Goal: Task Accomplishment & Management: Manage account settings

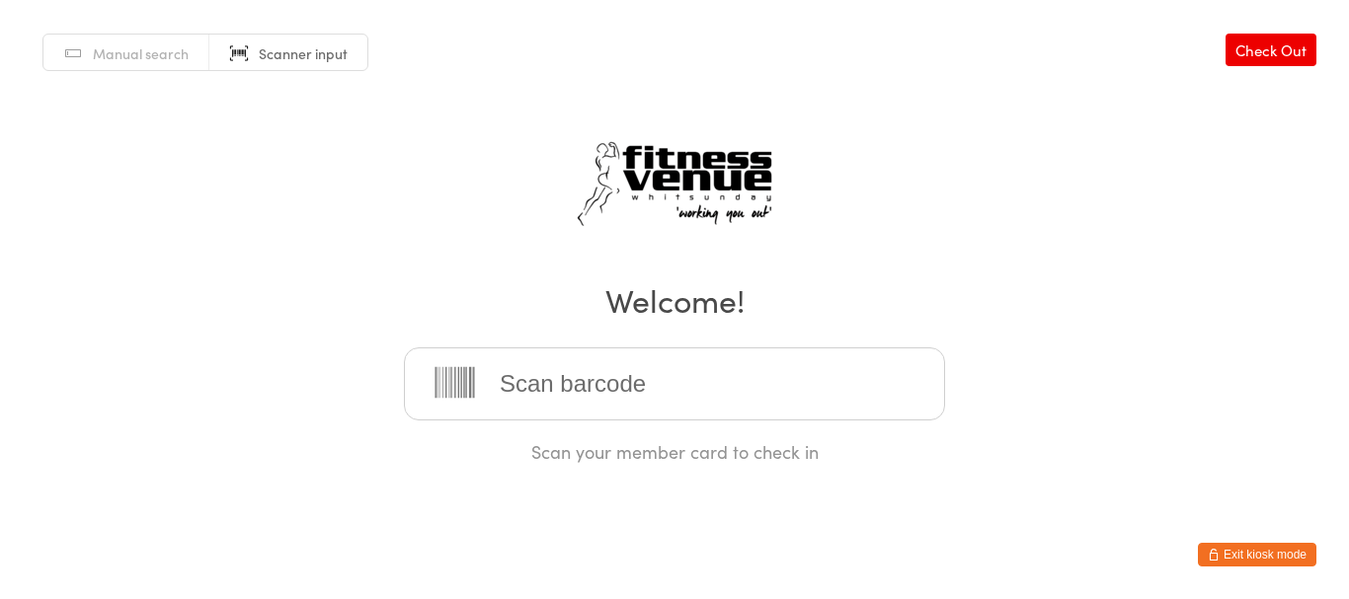
click at [513, 348] on input "search" at bounding box center [674, 384] width 541 height 73
click at [1232, 550] on button "Exit kiosk mode" at bounding box center [1257, 555] width 118 height 24
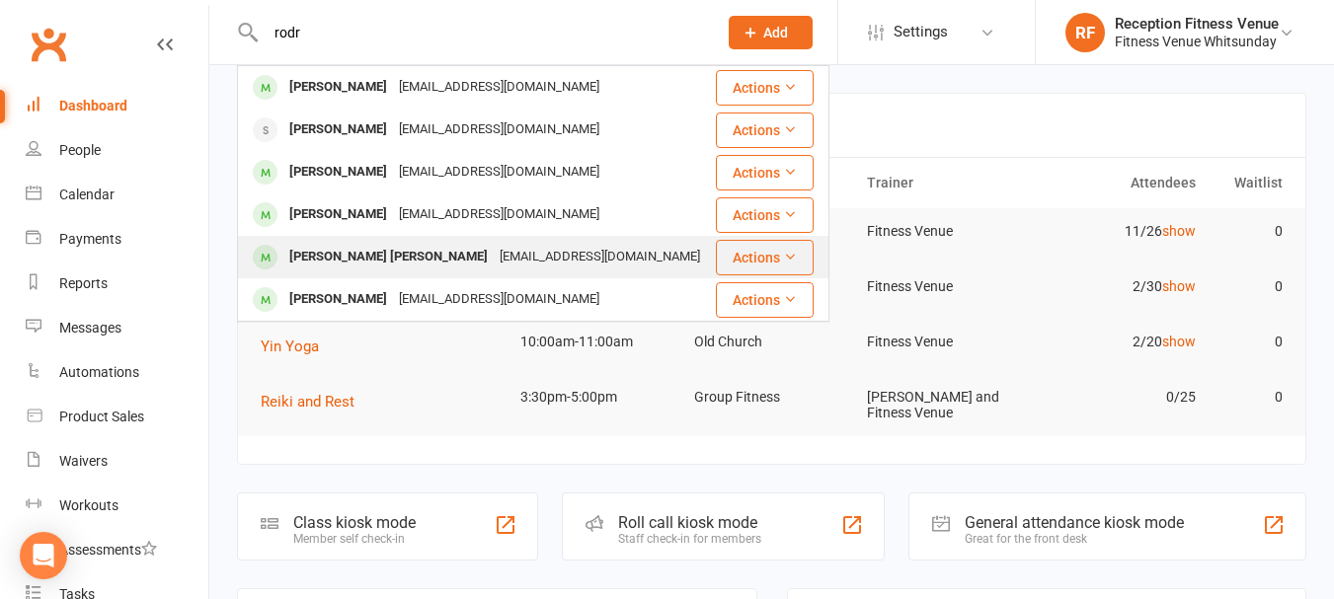
type input "rodr"
click at [374, 244] on div "[PERSON_NAME] [PERSON_NAME]" at bounding box center [388, 257] width 210 height 29
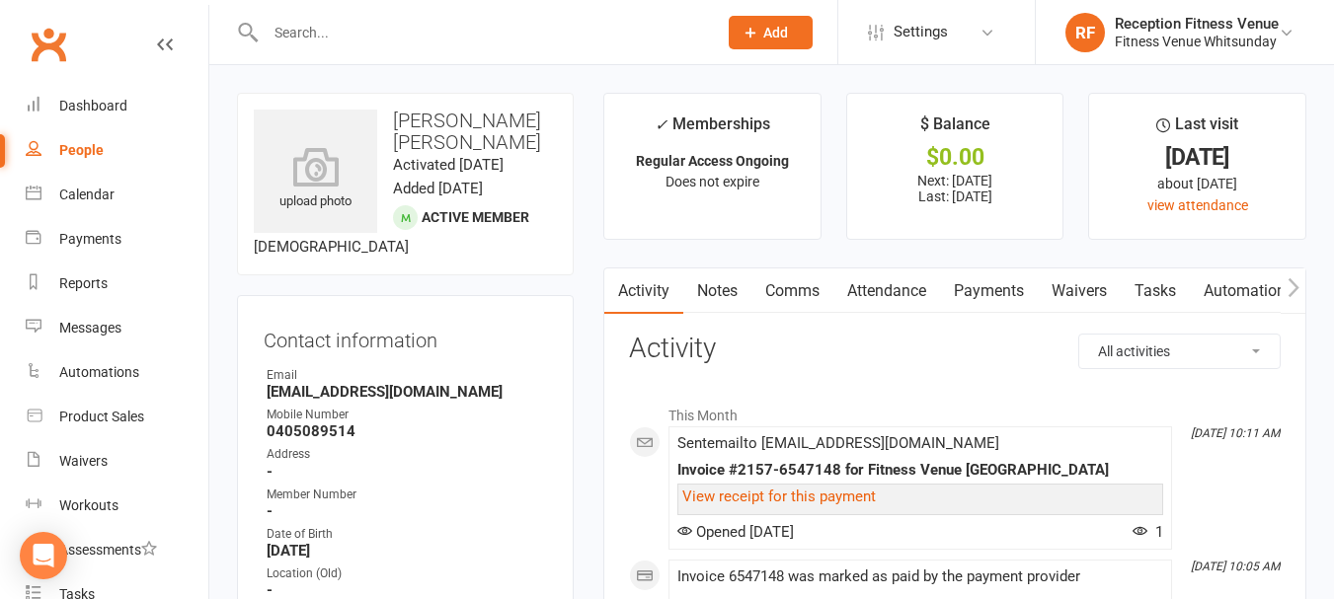
click at [1010, 293] on link "Payments" at bounding box center [989, 291] width 98 height 45
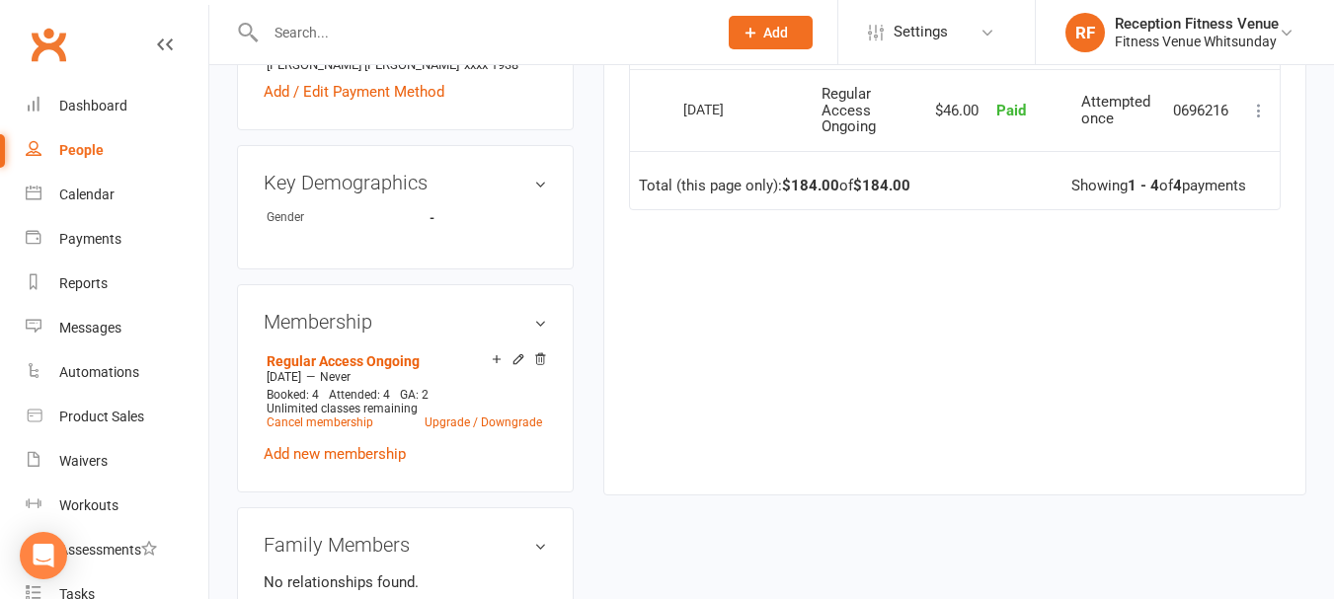
scroll to position [99, 0]
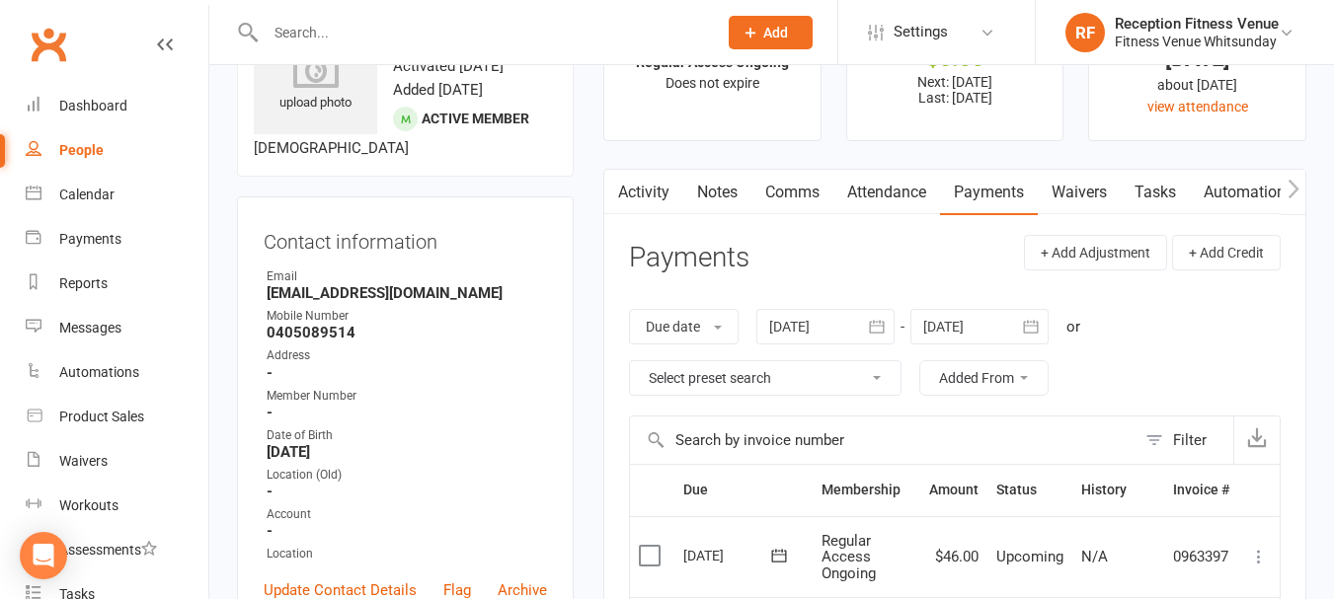
click at [882, 334] on icon "button" at bounding box center [877, 327] width 20 height 20
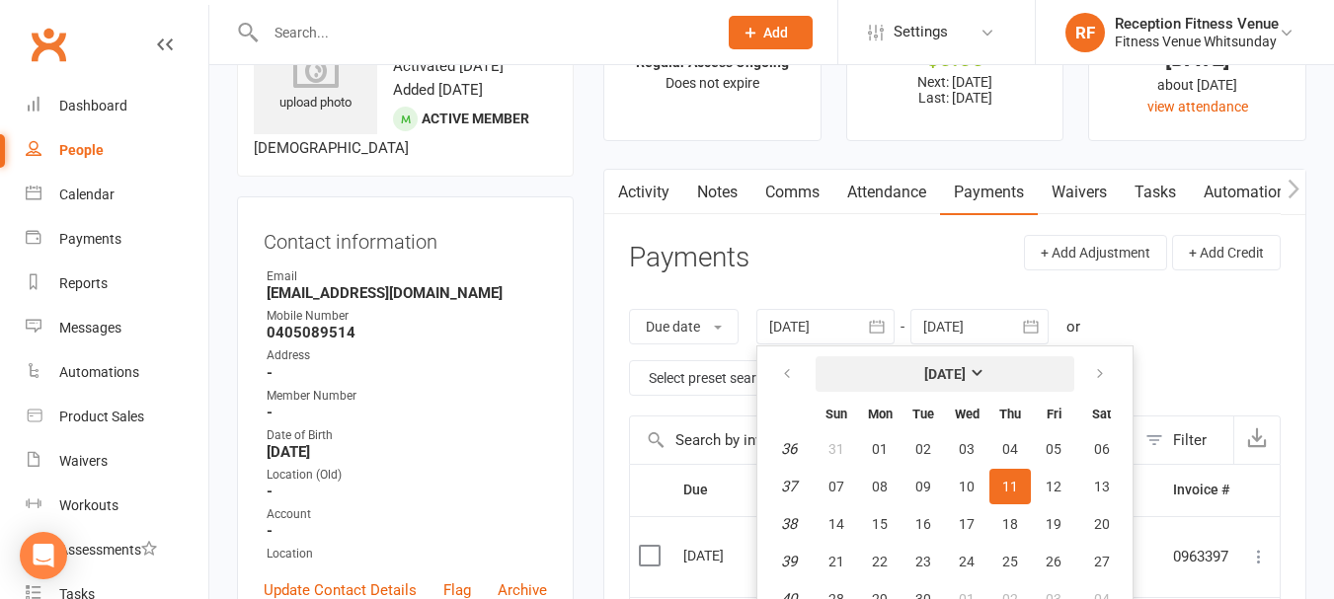
scroll to position [156, 0]
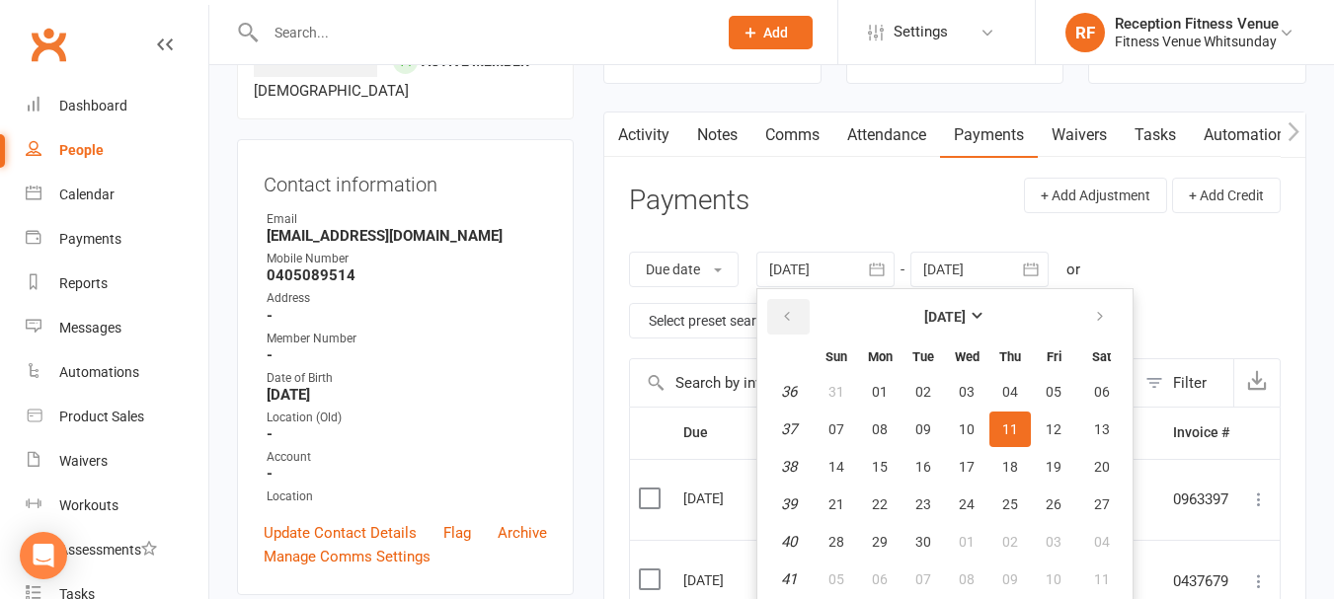
click at [789, 304] on button "button" at bounding box center [788, 317] width 42 height 36
click at [822, 435] on button "06" at bounding box center [836, 430] width 41 height 36
type input "06 Jul 2025"
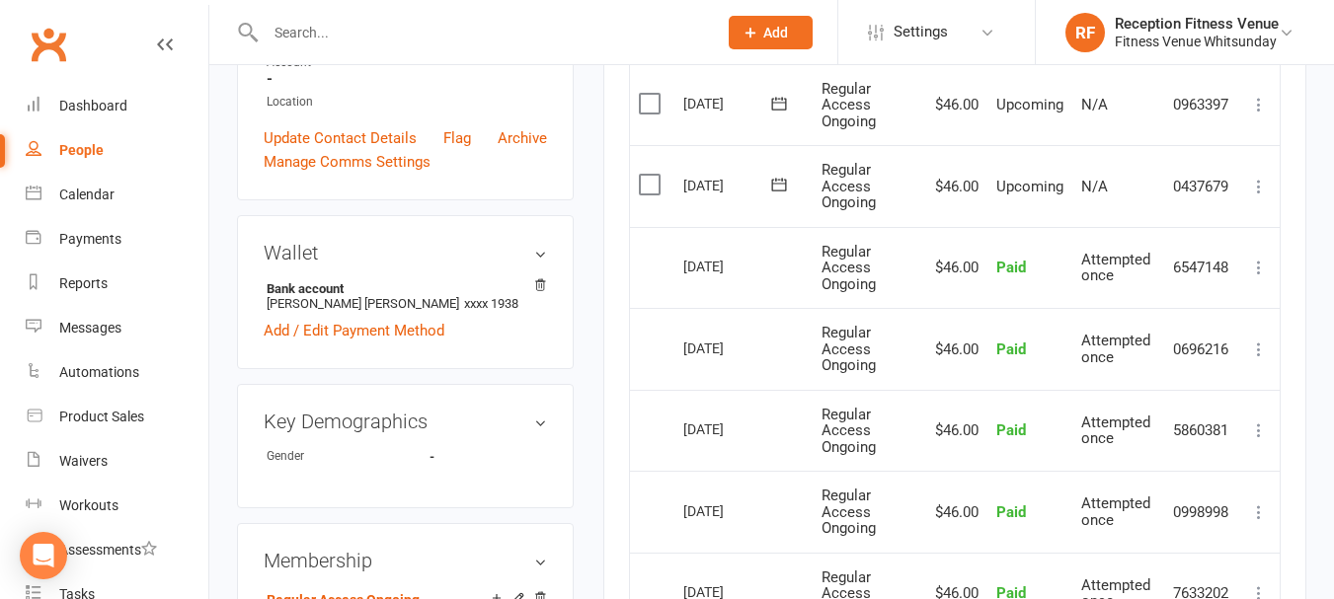
scroll to position [748, 0]
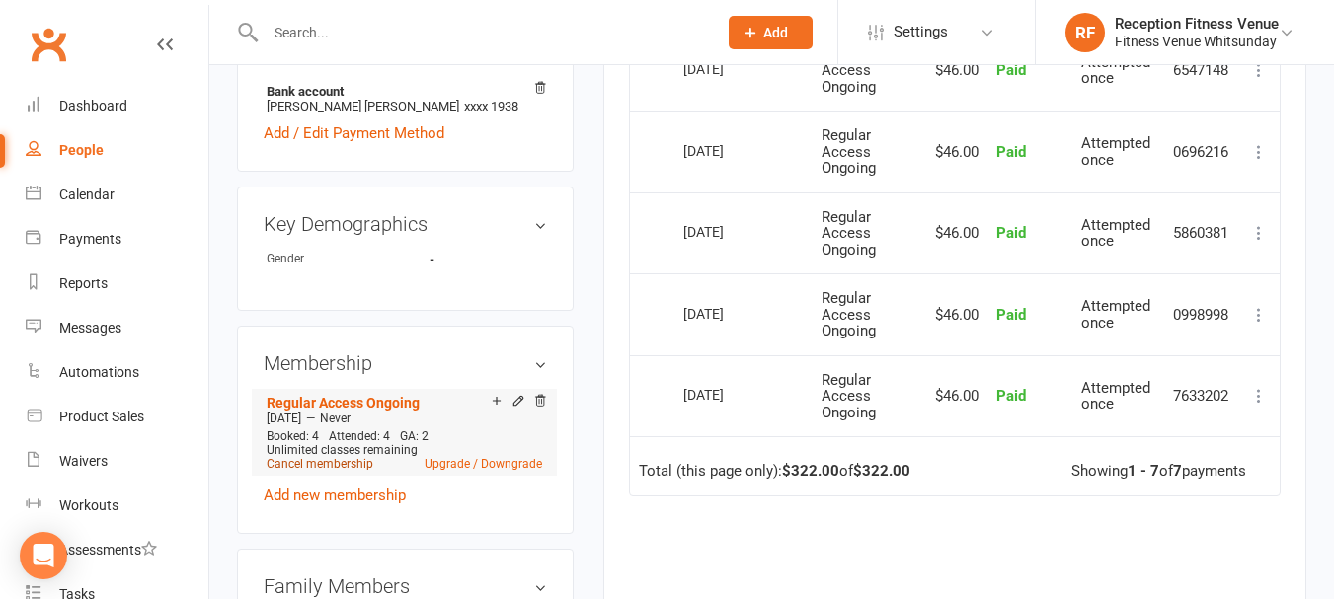
click at [305, 458] on link "Cancel membership" at bounding box center [320, 464] width 107 height 14
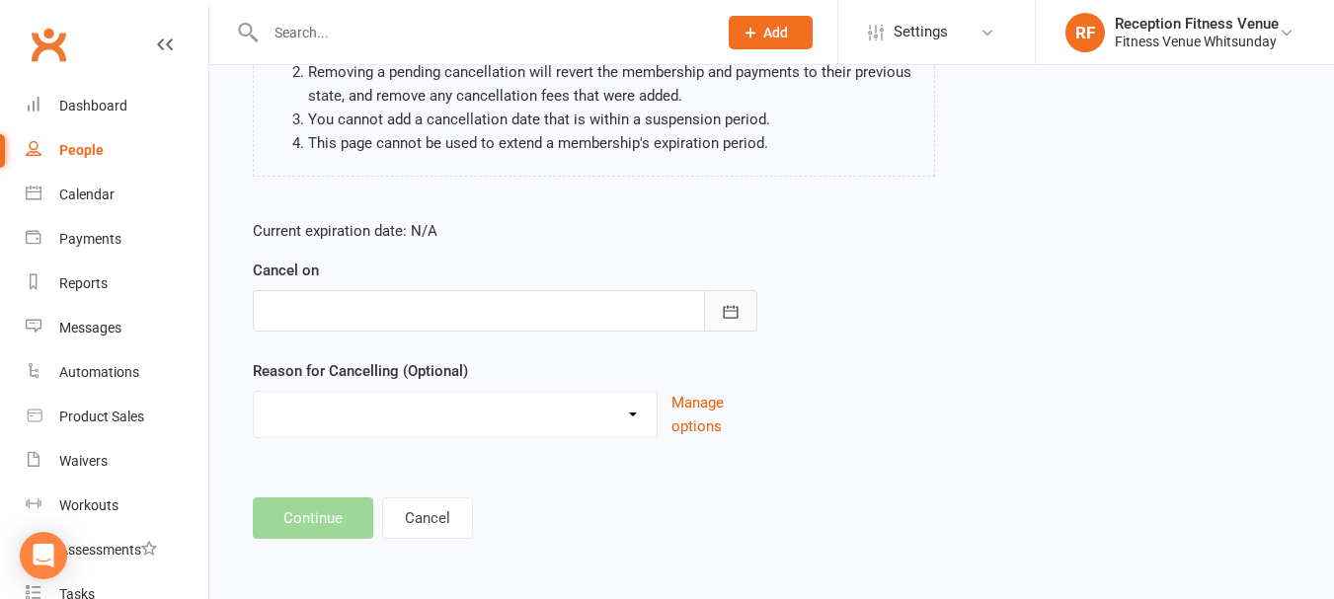
click at [721, 314] on icon "button" at bounding box center [731, 312] width 20 height 20
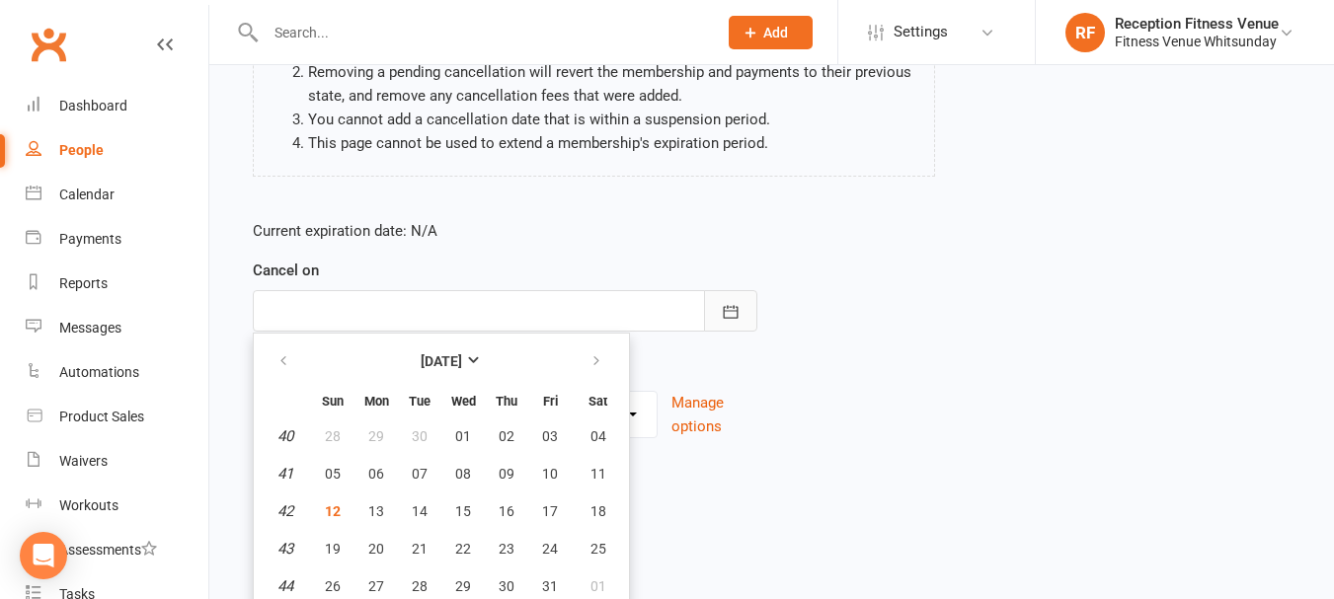
scroll to position [298, 0]
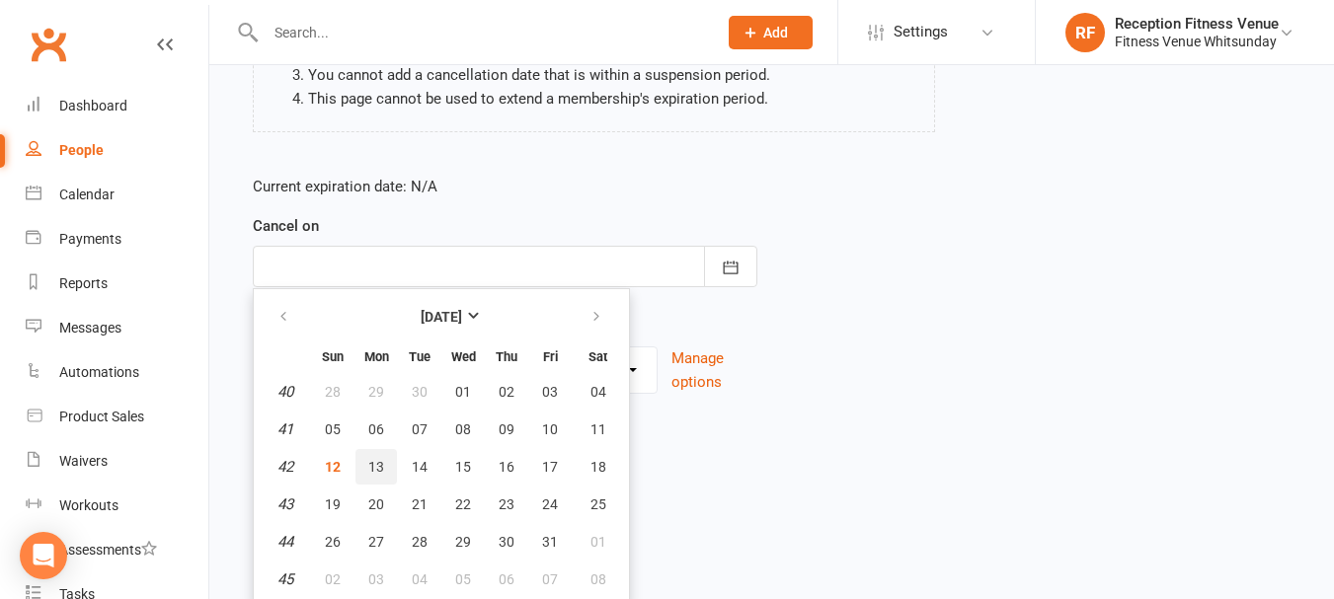
click at [379, 472] on span "13" at bounding box center [376, 467] width 16 height 16
type input "13 Oct 2025"
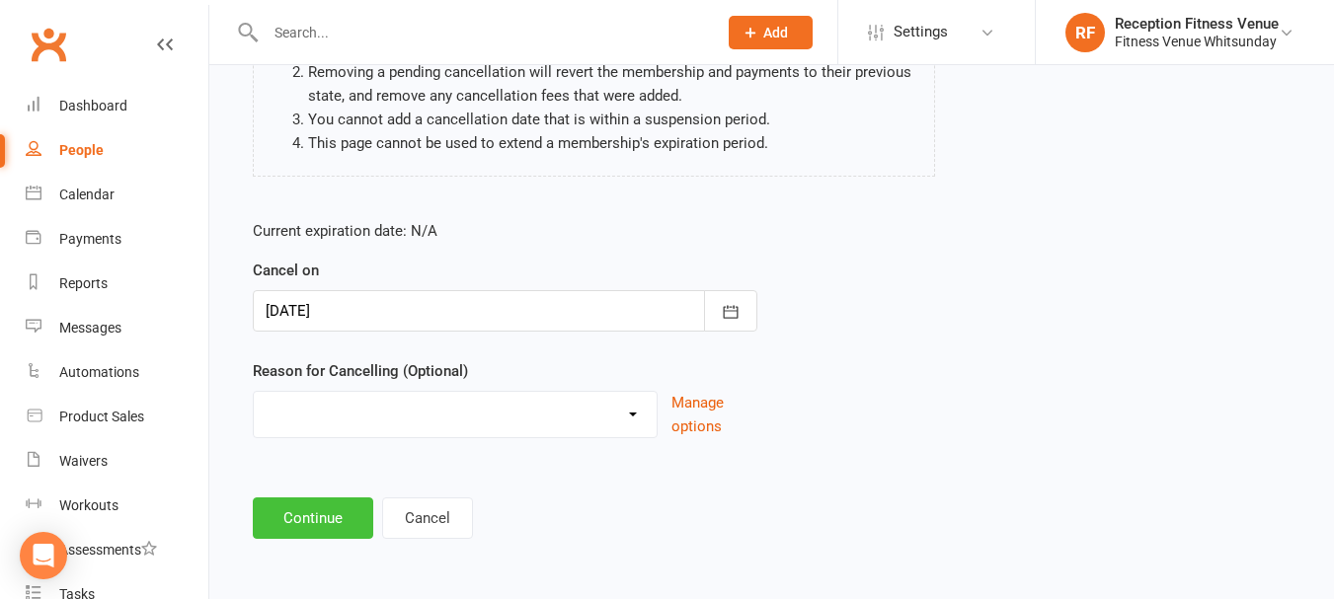
scroll to position [254, 0]
click at [319, 505] on button "Continue" at bounding box center [313, 518] width 120 height 41
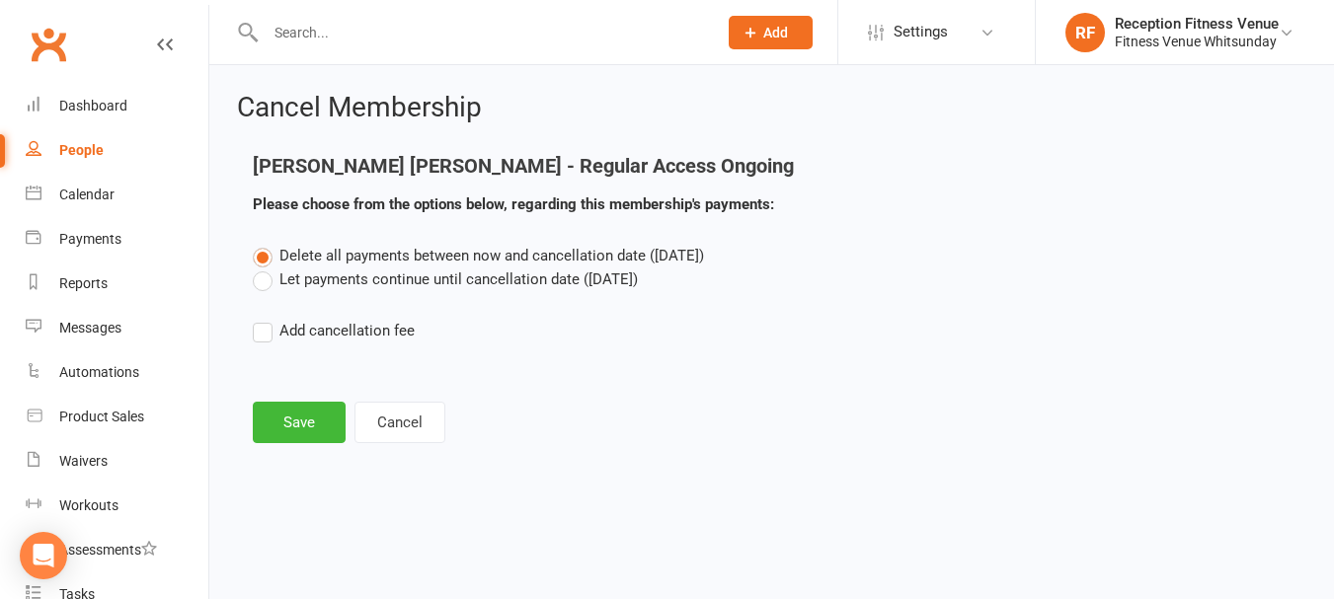
scroll to position [0, 0]
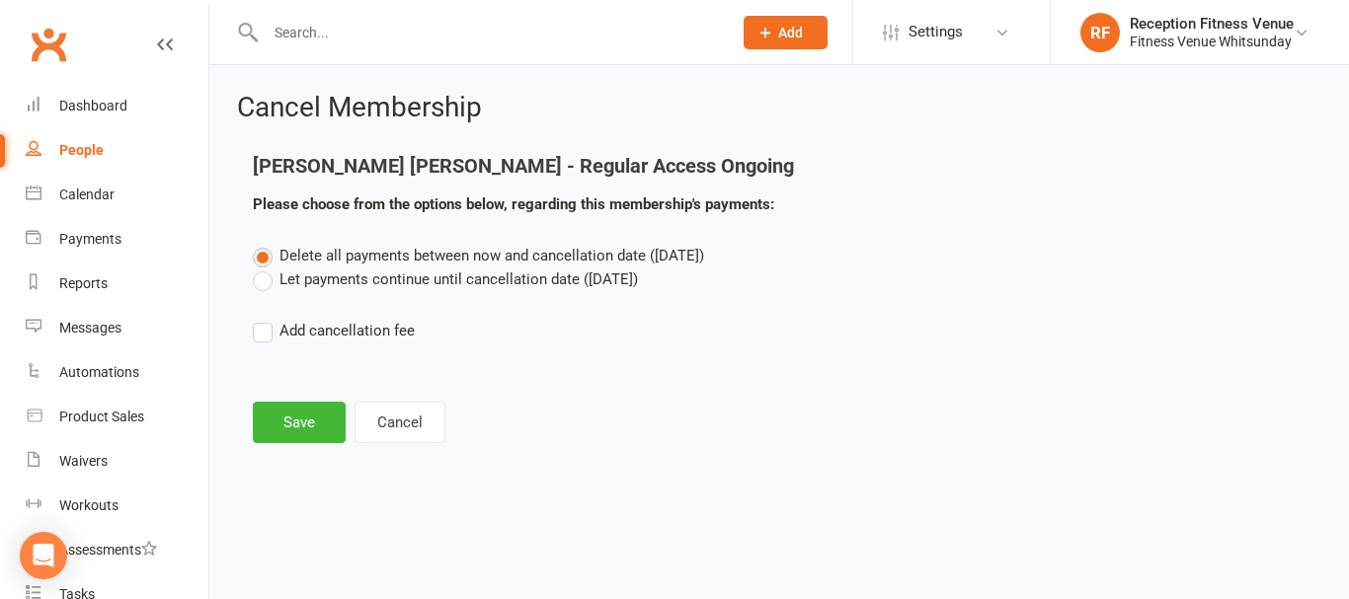
click at [335, 274] on label "Let payments continue until cancellation date (Oct 13, 2025)" at bounding box center [445, 280] width 385 height 24
click at [266, 268] on input "Let payments continue until cancellation date (Oct 13, 2025)" at bounding box center [259, 268] width 13 height 0
click at [285, 412] on button "Save" at bounding box center [299, 422] width 93 height 41
click at [309, 429] on footer "Save Cancel" at bounding box center [779, 422] width 1052 height 41
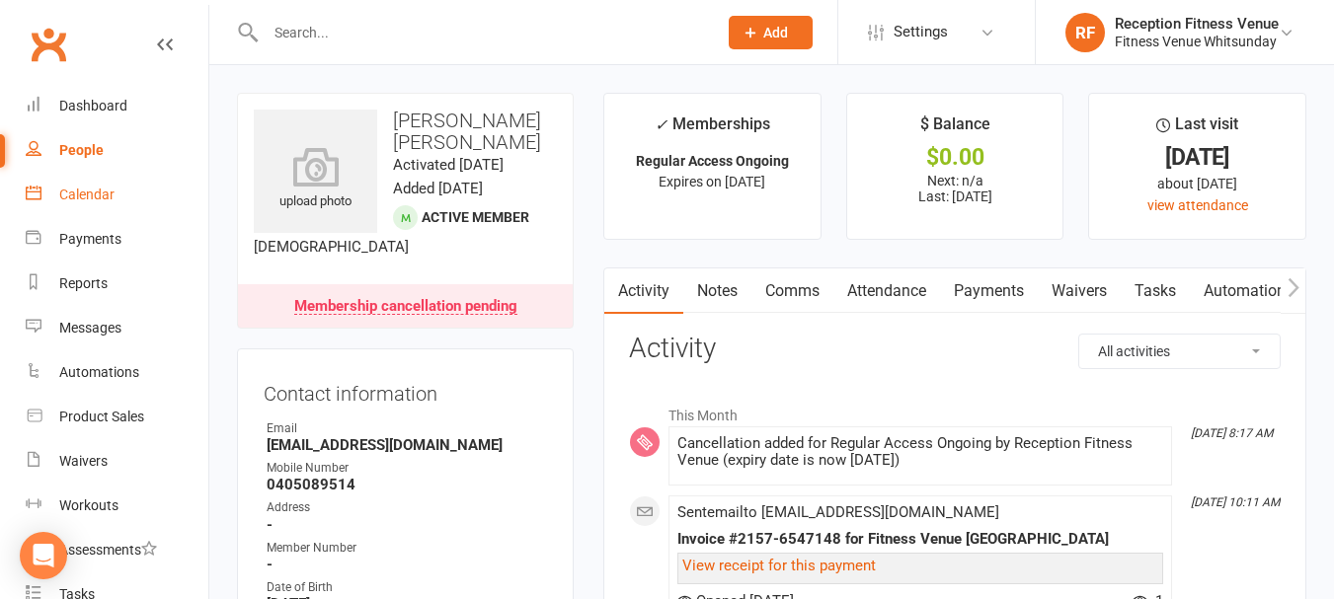
click at [41, 191] on link "Calendar" at bounding box center [117, 195] width 183 height 44
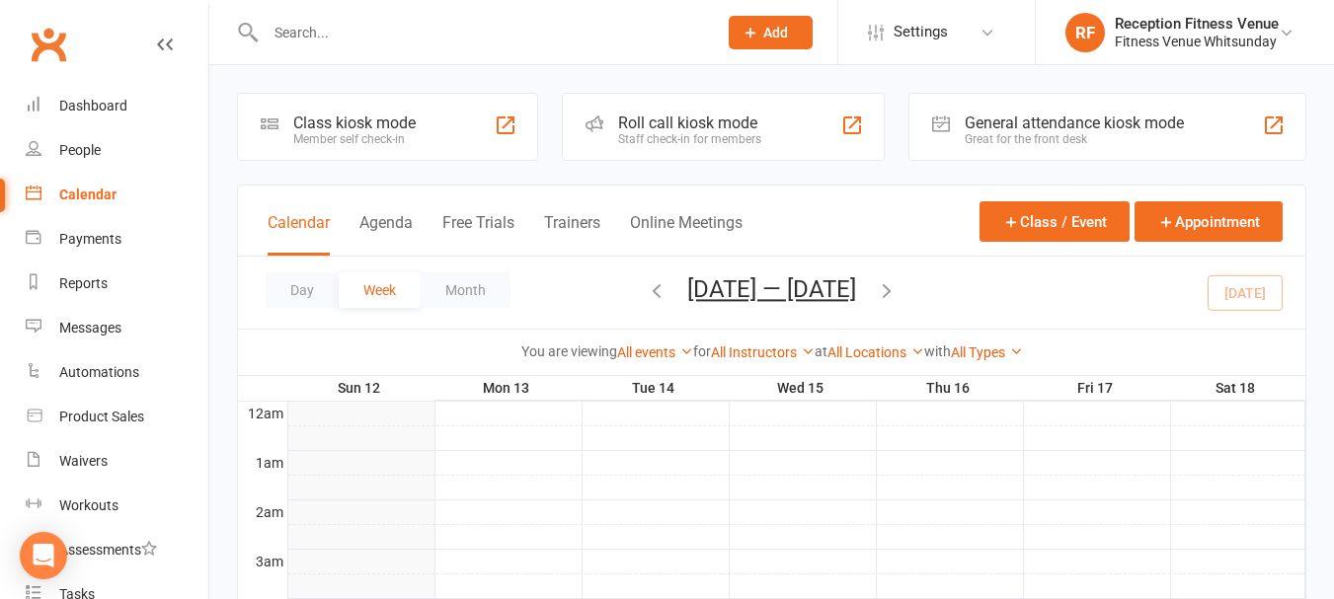
click at [1073, 126] on div "General attendance kiosk mode" at bounding box center [1074, 123] width 219 height 19
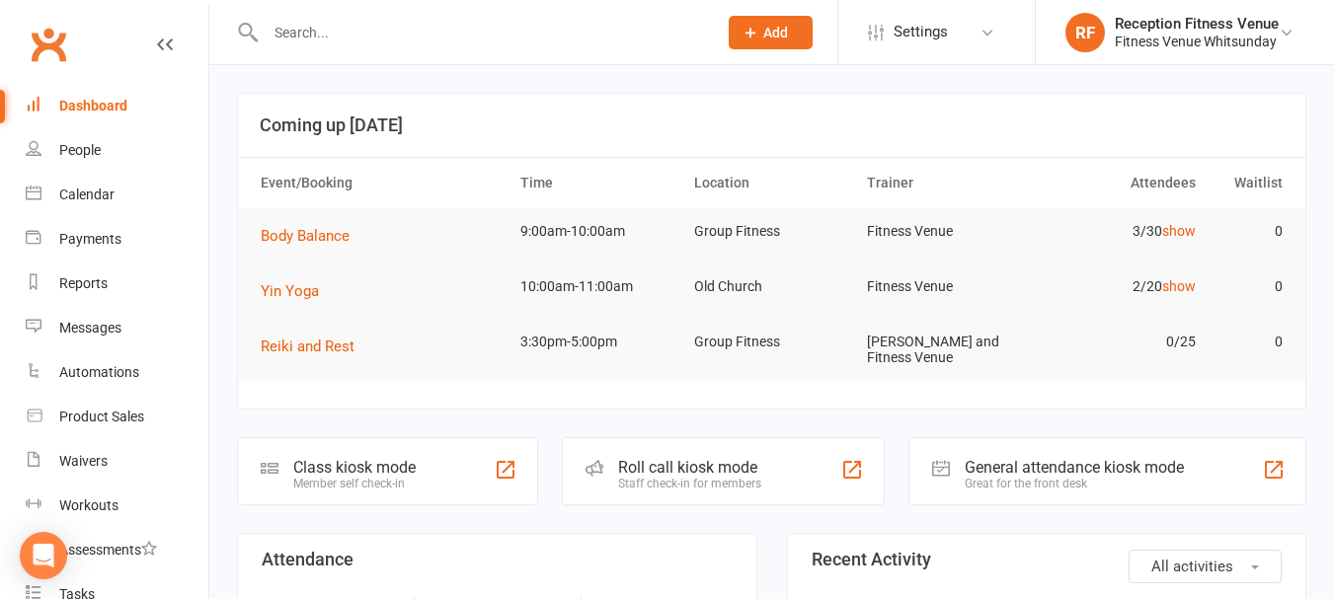
click at [350, 34] on input "text" at bounding box center [481, 33] width 443 height 28
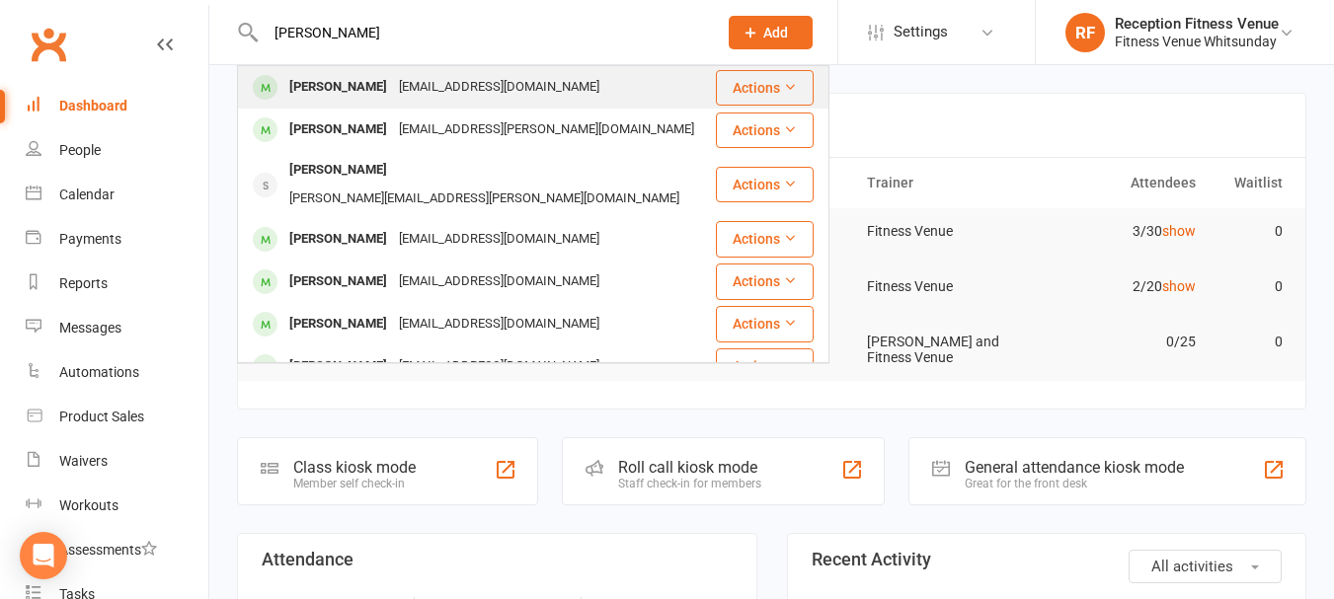
type input "goss"
click at [339, 79] on div "Jonell Goss" at bounding box center [338, 87] width 110 height 29
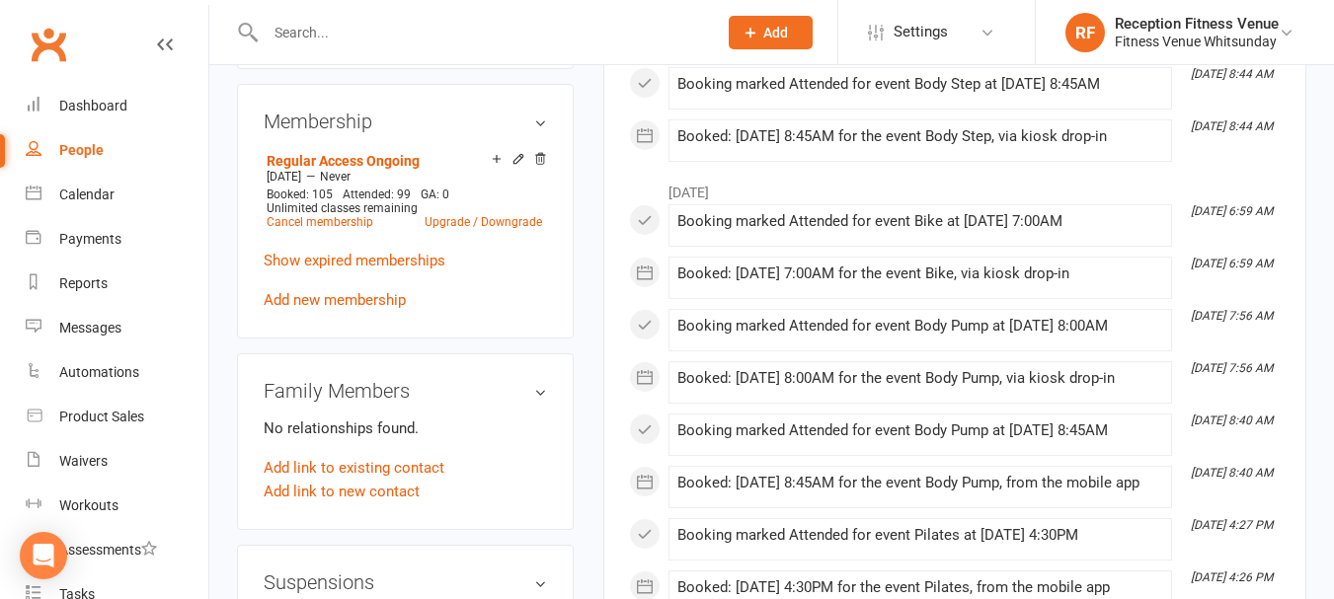
scroll to position [1284, 0]
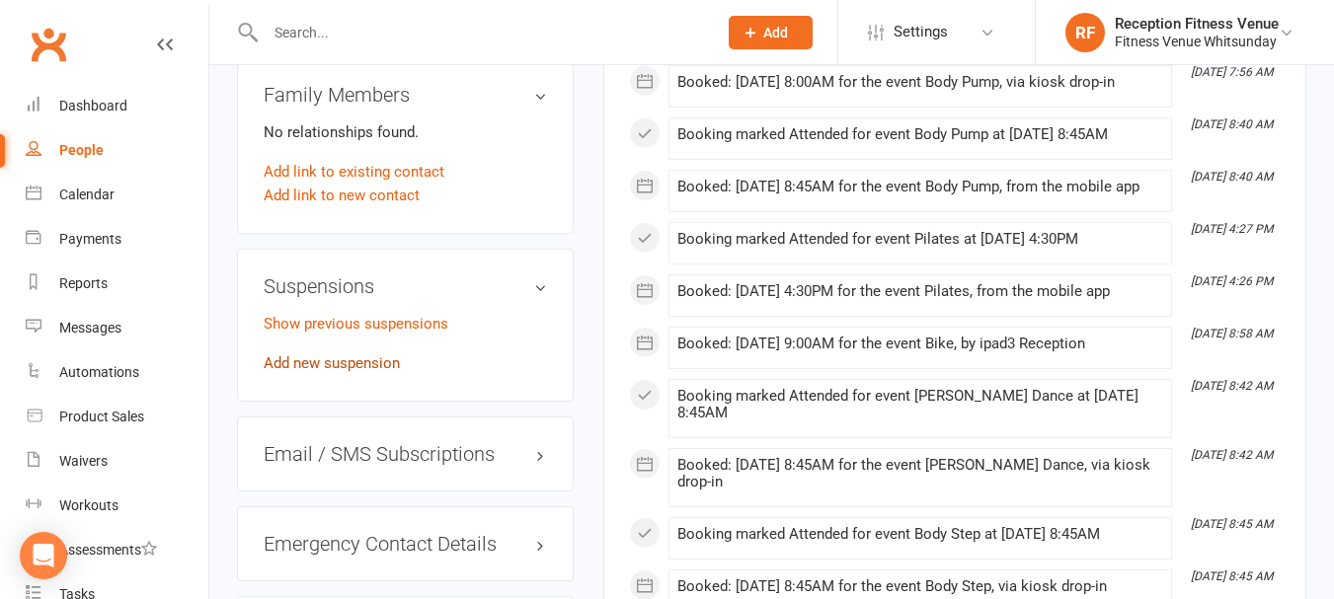
click at [349, 370] on link "Add new suspension" at bounding box center [332, 363] width 136 height 18
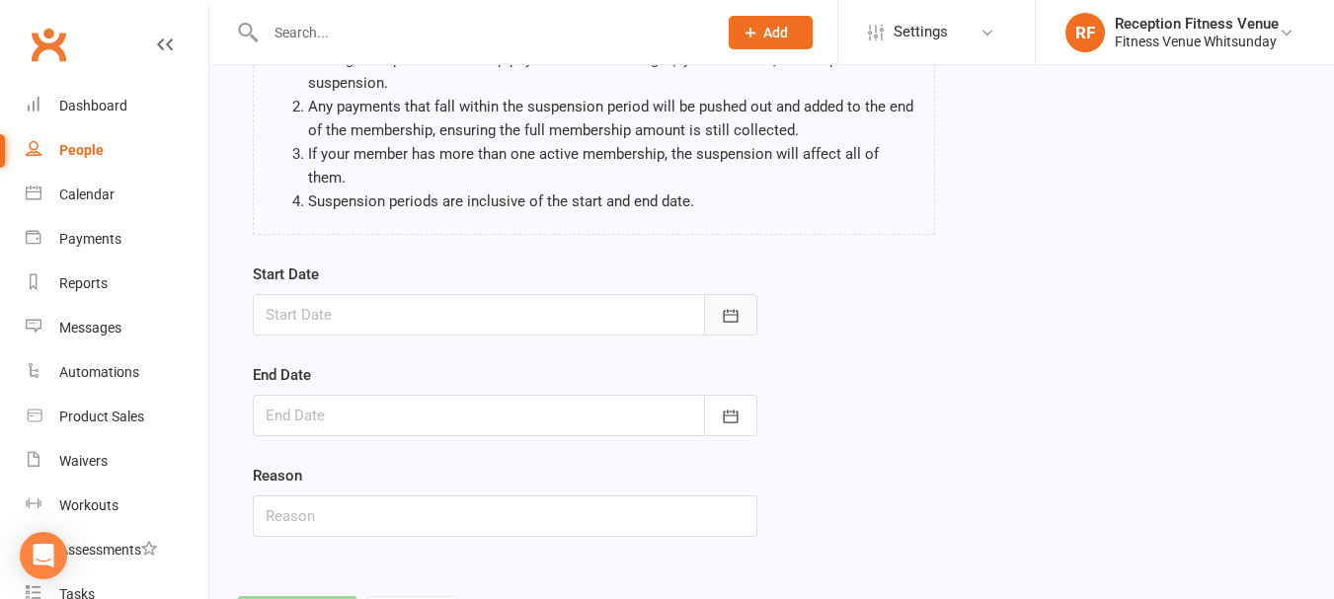
click at [722, 313] on icon "button" at bounding box center [731, 316] width 20 height 20
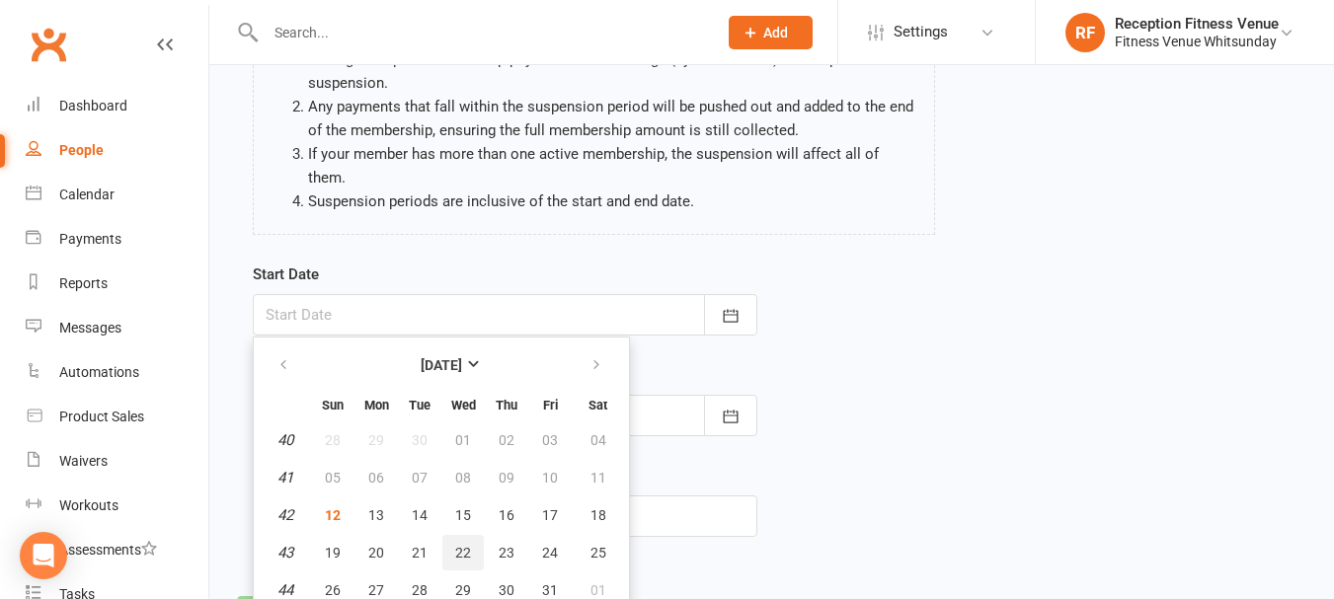
scroll to position [246, 0]
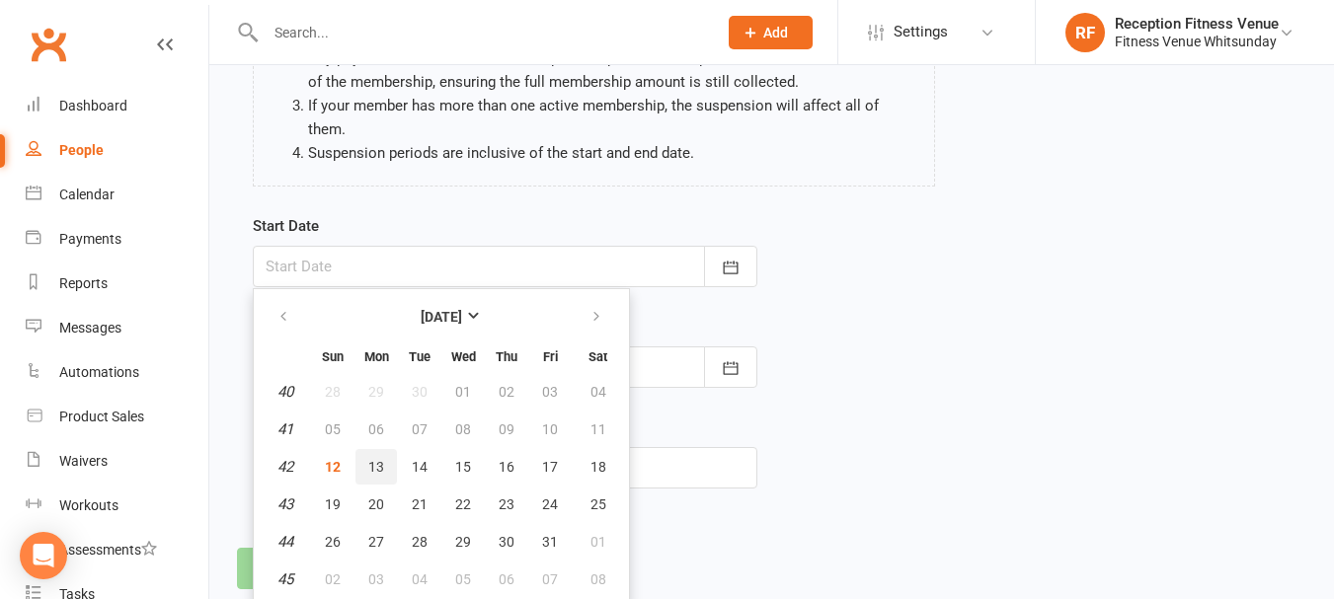
click at [382, 464] on span "13" at bounding box center [376, 467] width 16 height 16
type input "13 Oct 2025"
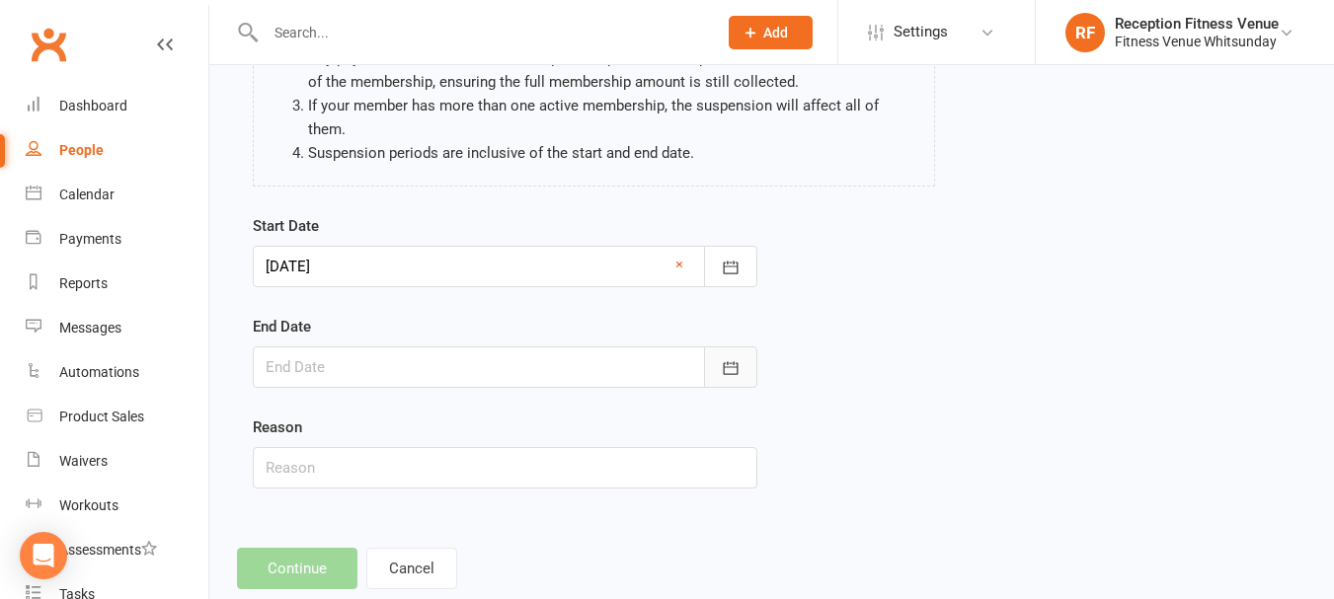
click at [721, 373] on icon "button" at bounding box center [731, 368] width 20 height 20
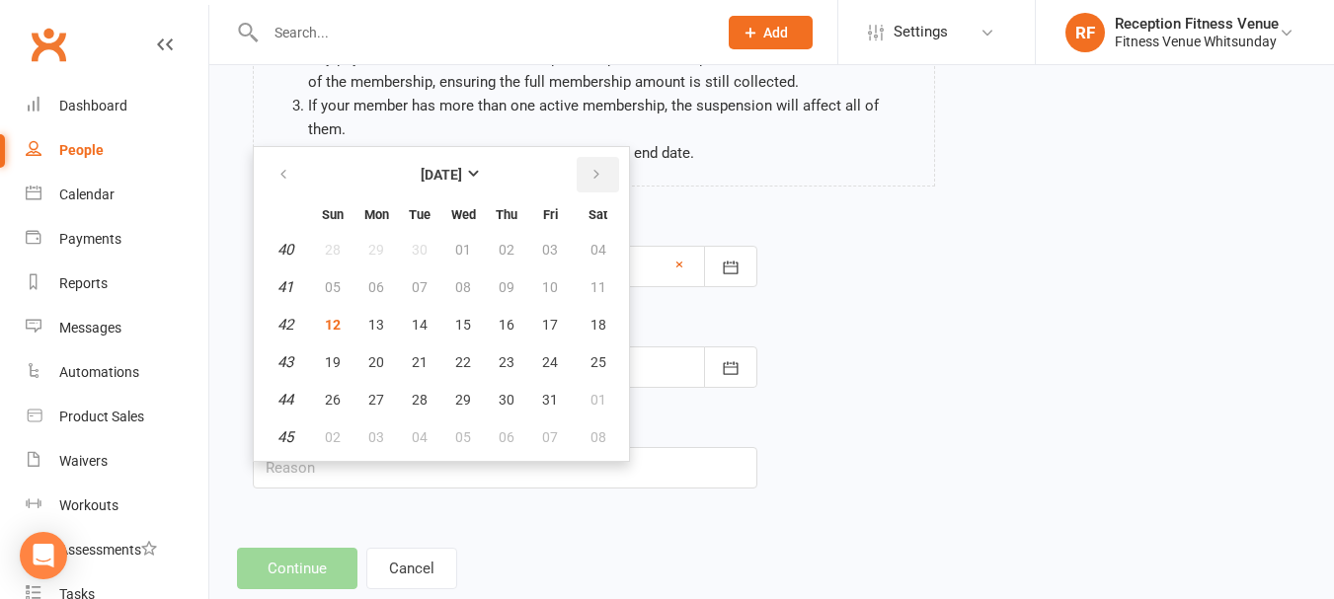
click at [604, 173] on button "button" at bounding box center [598, 175] width 42 height 36
click at [379, 356] on span "17" at bounding box center [376, 362] width 16 height 16
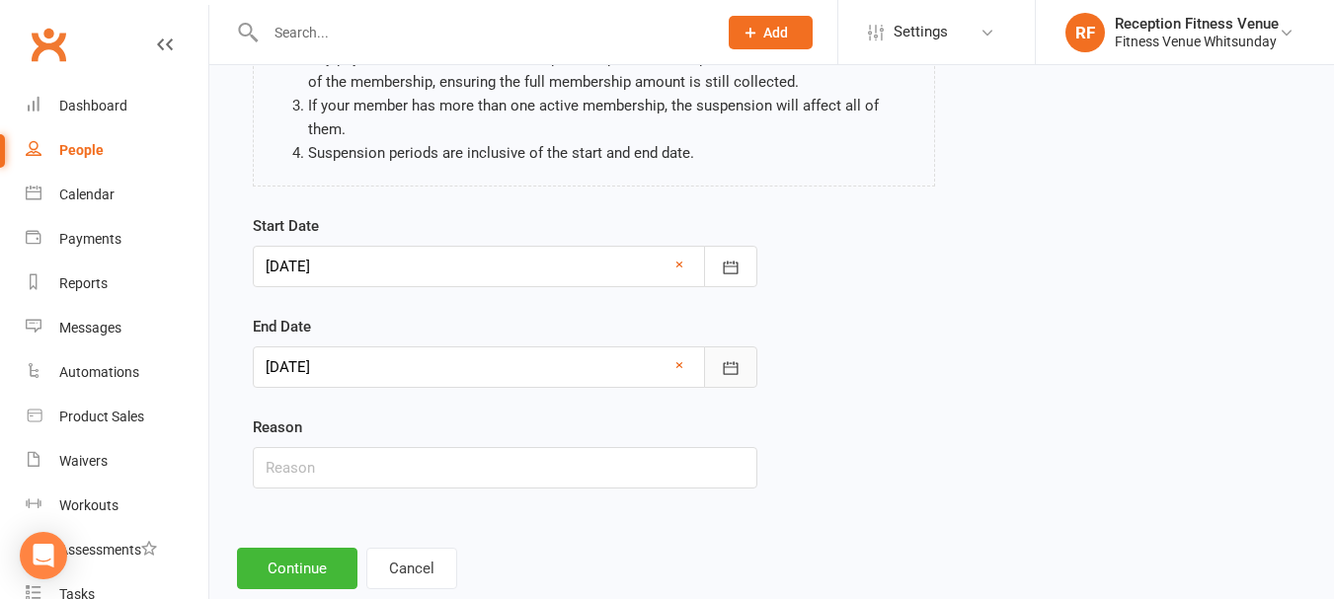
click at [737, 373] on icon "button" at bounding box center [730, 367] width 15 height 13
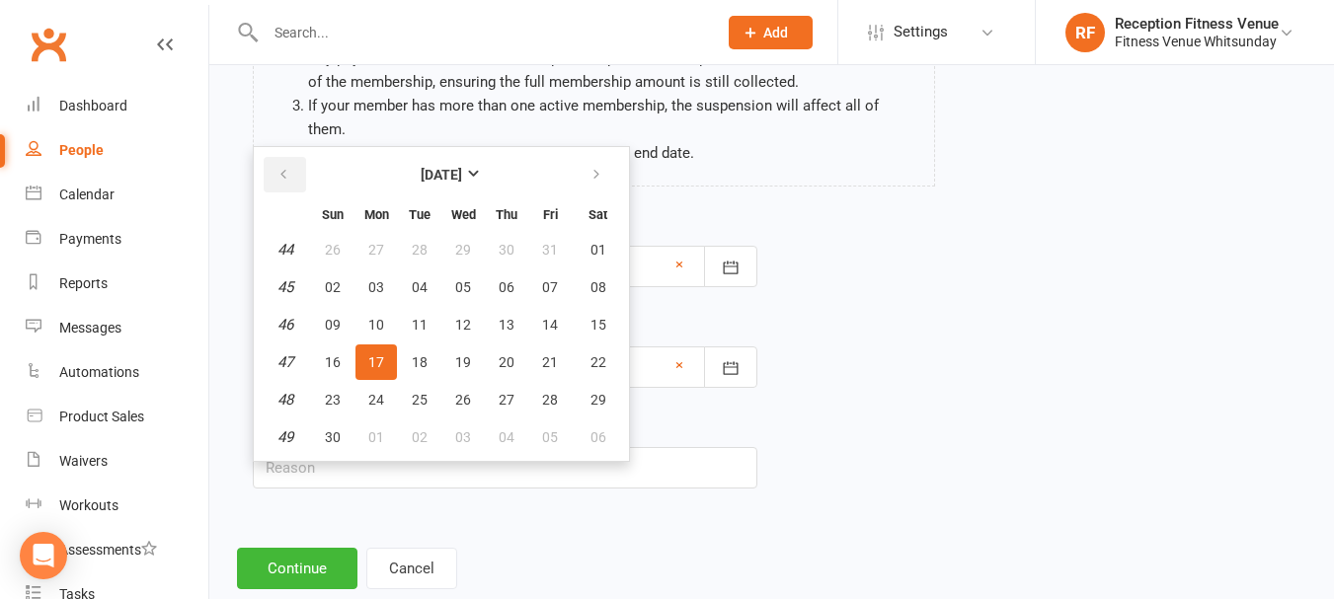
click at [281, 180] on icon "button" at bounding box center [283, 175] width 14 height 16
click at [598, 179] on icon "button" at bounding box center [596, 175] width 14 height 16
click at [291, 179] on button "button" at bounding box center [285, 175] width 42 height 36
click at [601, 168] on icon "button" at bounding box center [596, 175] width 14 height 16
click at [384, 322] on button "10" at bounding box center [375, 325] width 41 height 36
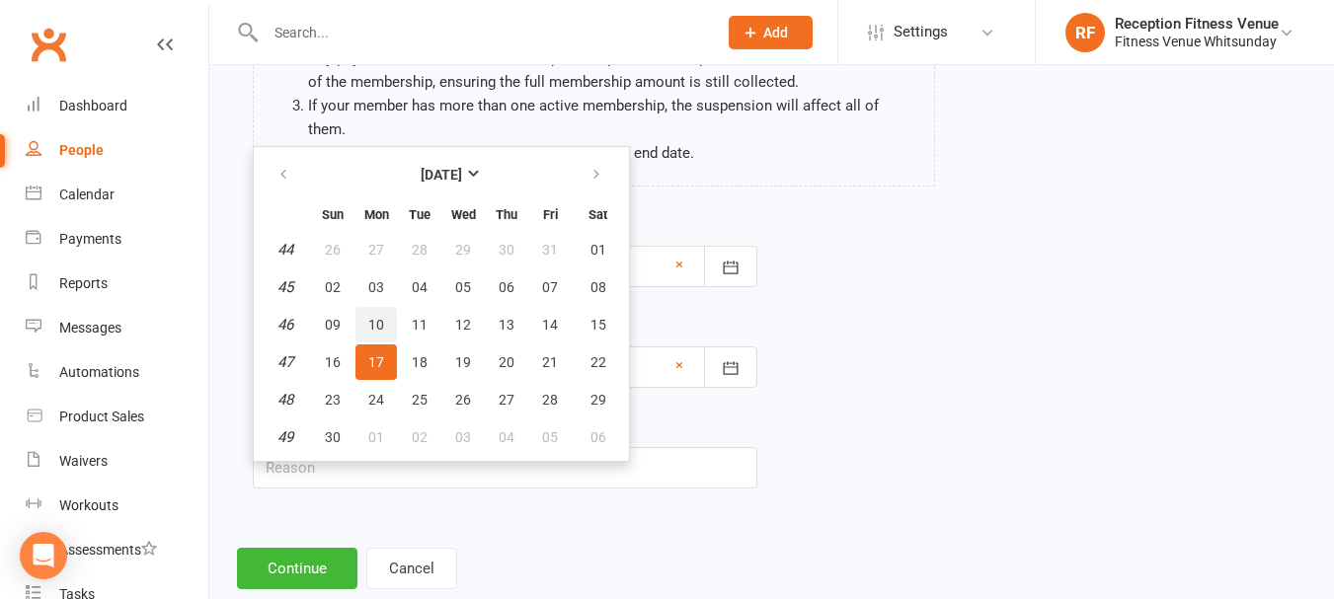
type input "10 Nov 2025"
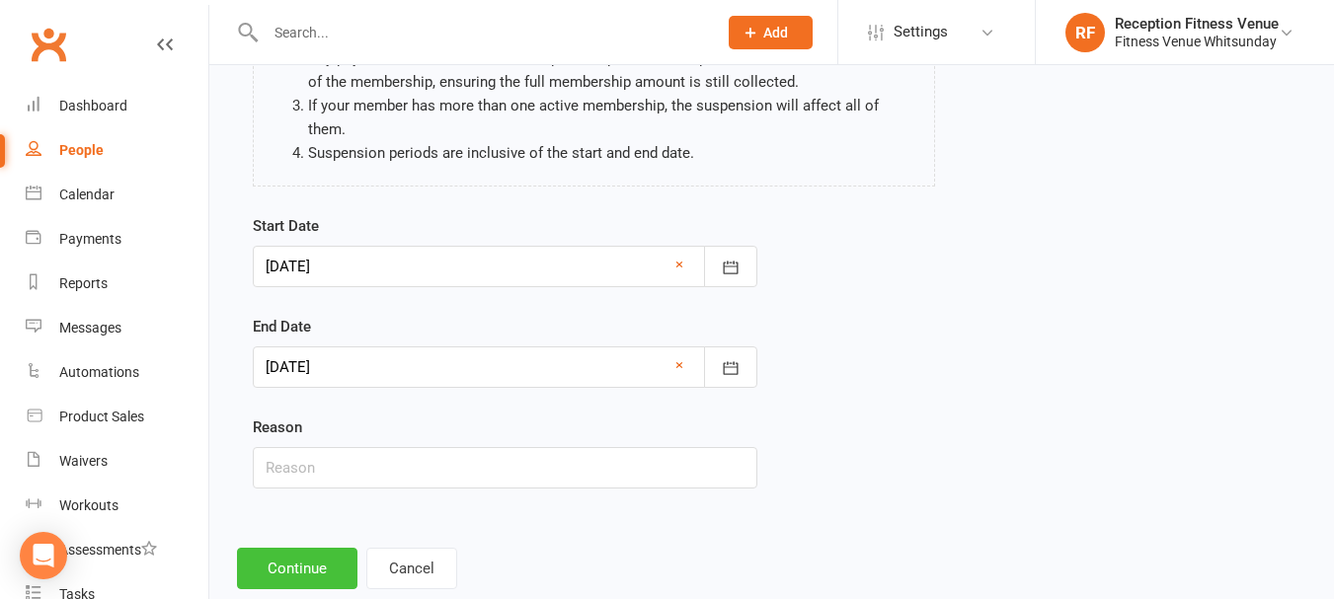
click at [294, 570] on button "Continue" at bounding box center [297, 568] width 120 height 41
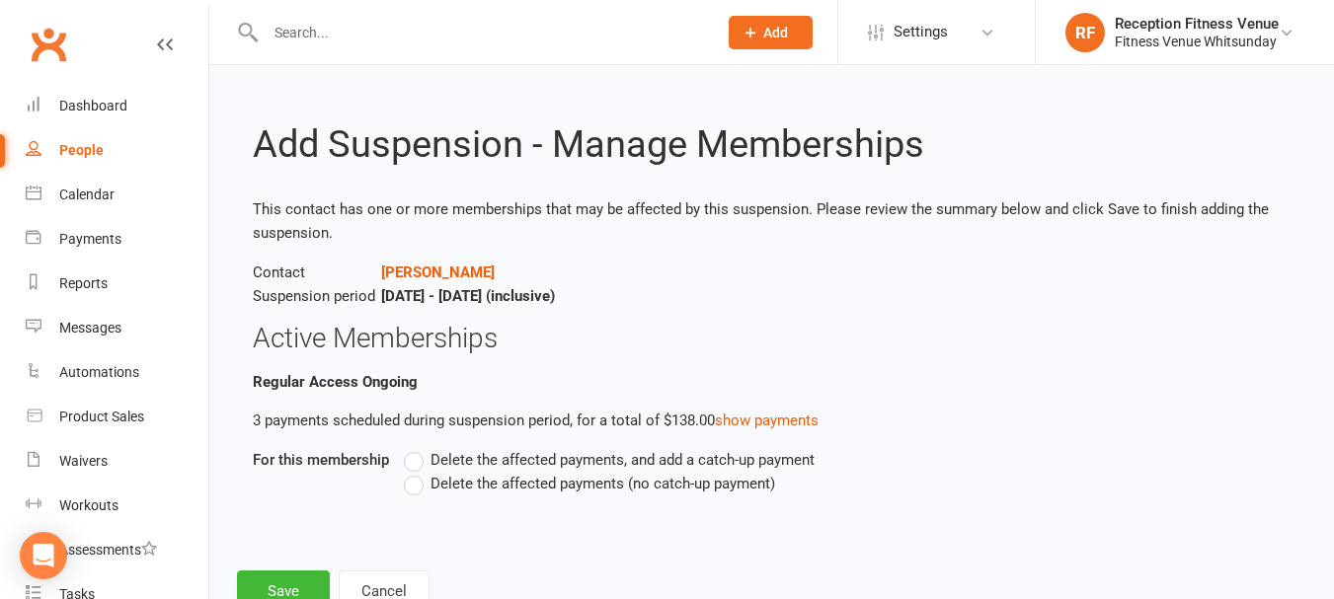
scroll to position [69, 0]
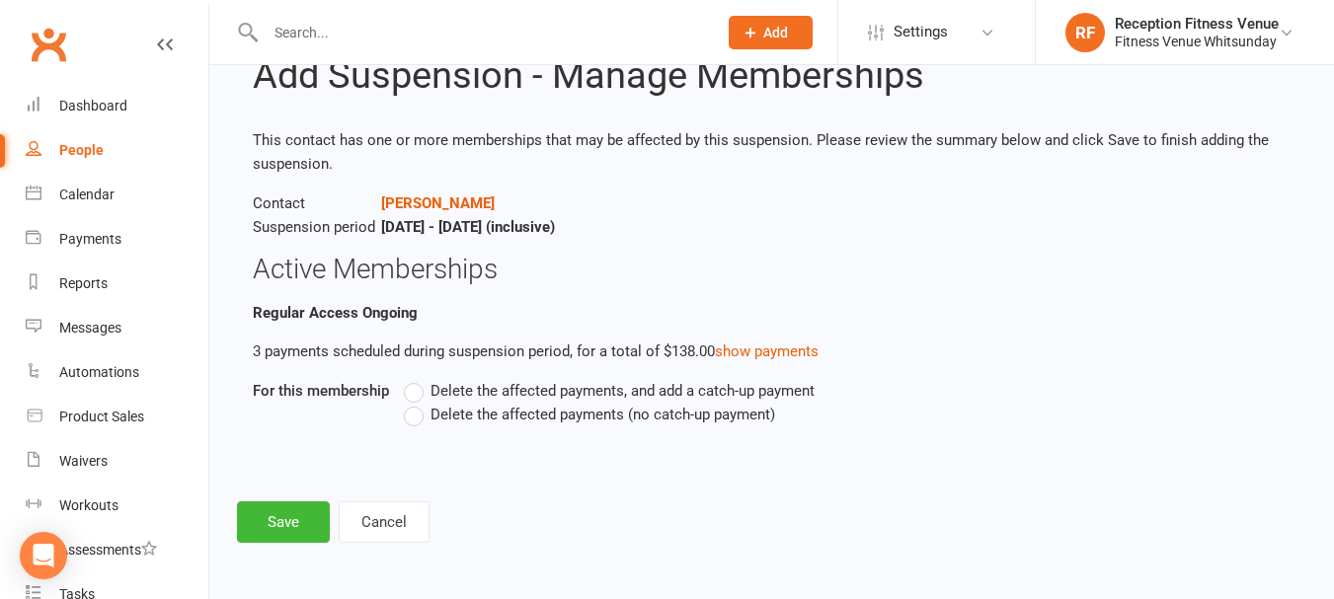
click at [417, 421] on label "Delete the affected payments (no catch-up payment)" at bounding box center [589, 415] width 371 height 24
click at [417, 403] on input "Delete the affected payments (no catch-up payment)" at bounding box center [410, 403] width 13 height 0
click at [277, 519] on button "Save" at bounding box center [283, 522] width 93 height 41
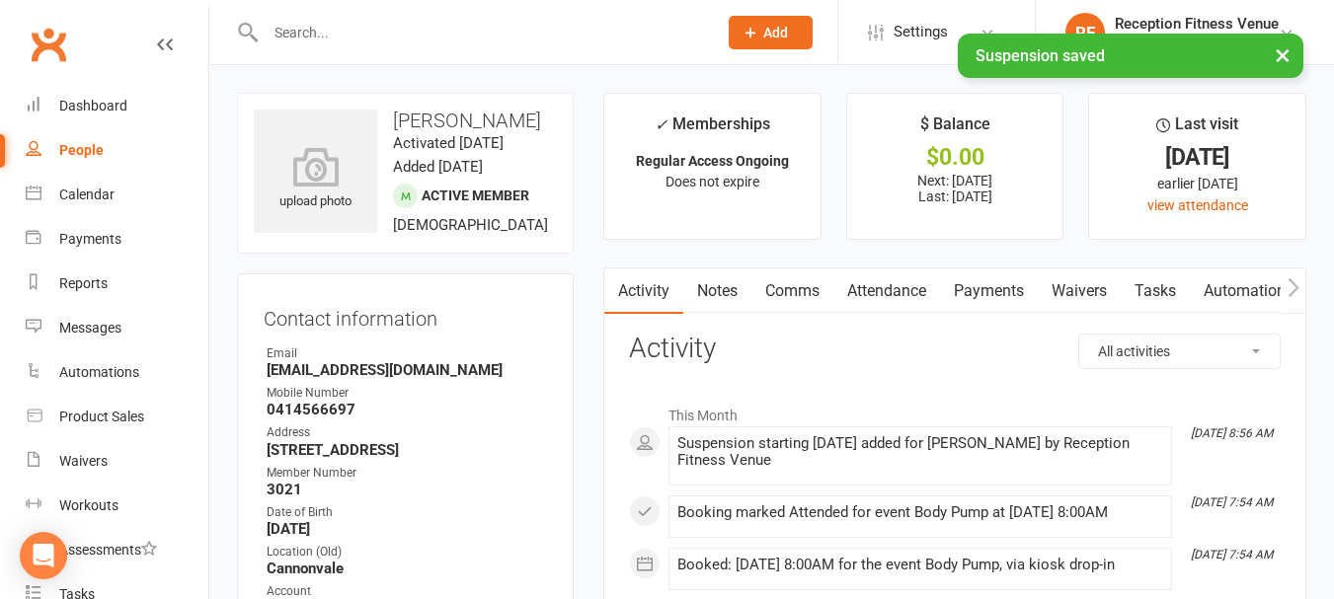
click at [1011, 288] on link "Payments" at bounding box center [989, 291] width 98 height 45
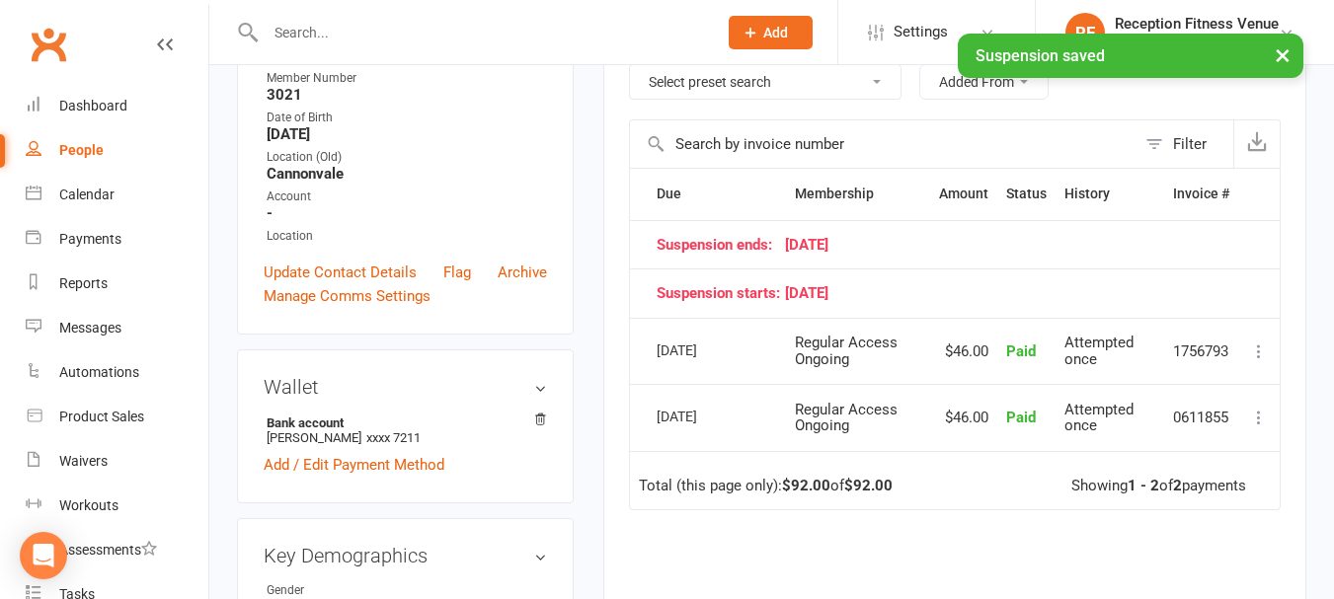
scroll to position [296, 0]
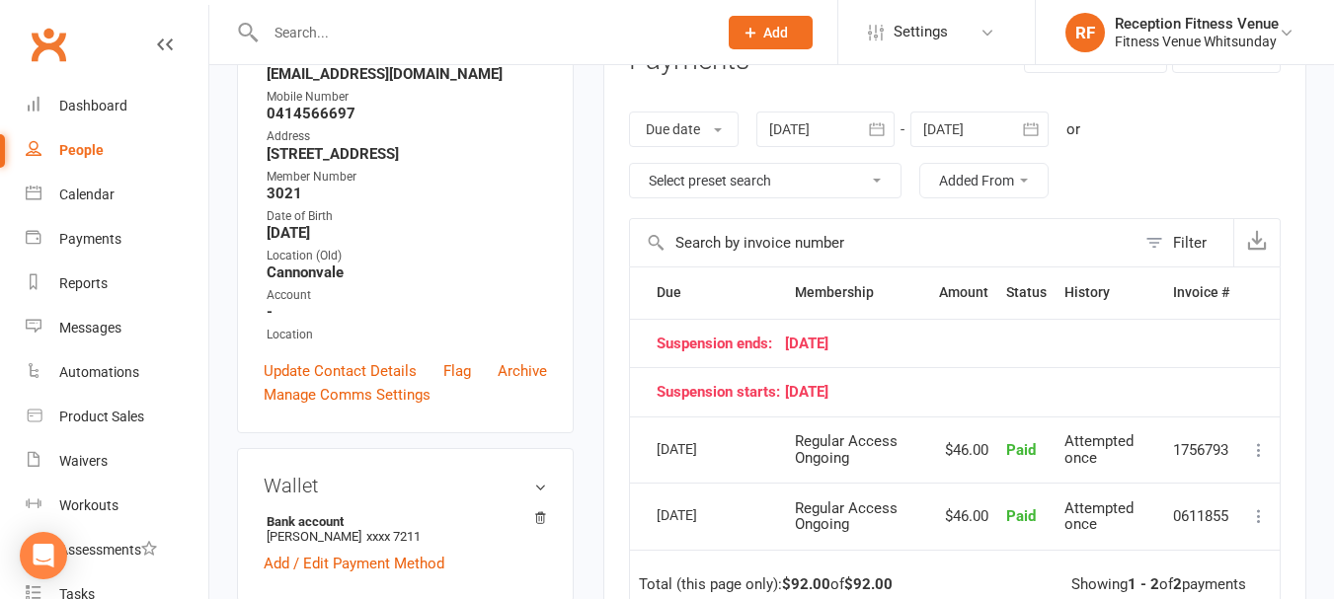
click at [1029, 121] on icon "button" at bounding box center [1031, 129] width 20 height 20
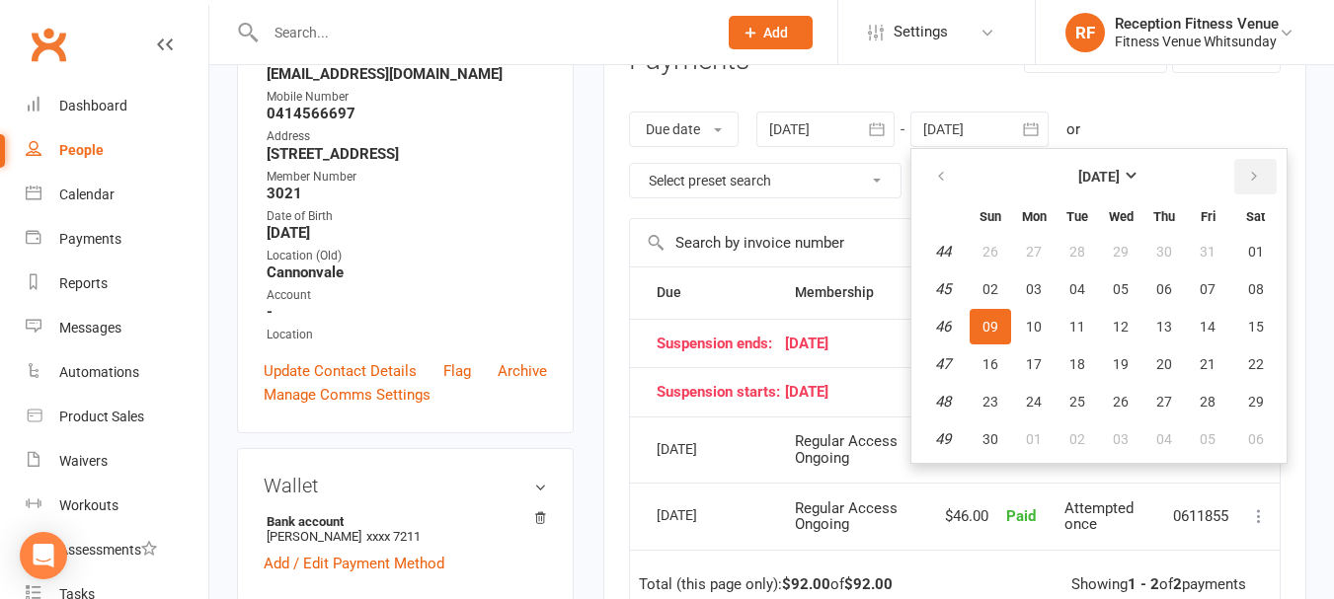
click at [1271, 173] on button "button" at bounding box center [1255, 177] width 42 height 36
click at [1108, 373] on button "24" at bounding box center [1120, 365] width 41 height 36
type input "24 Dec 2025"
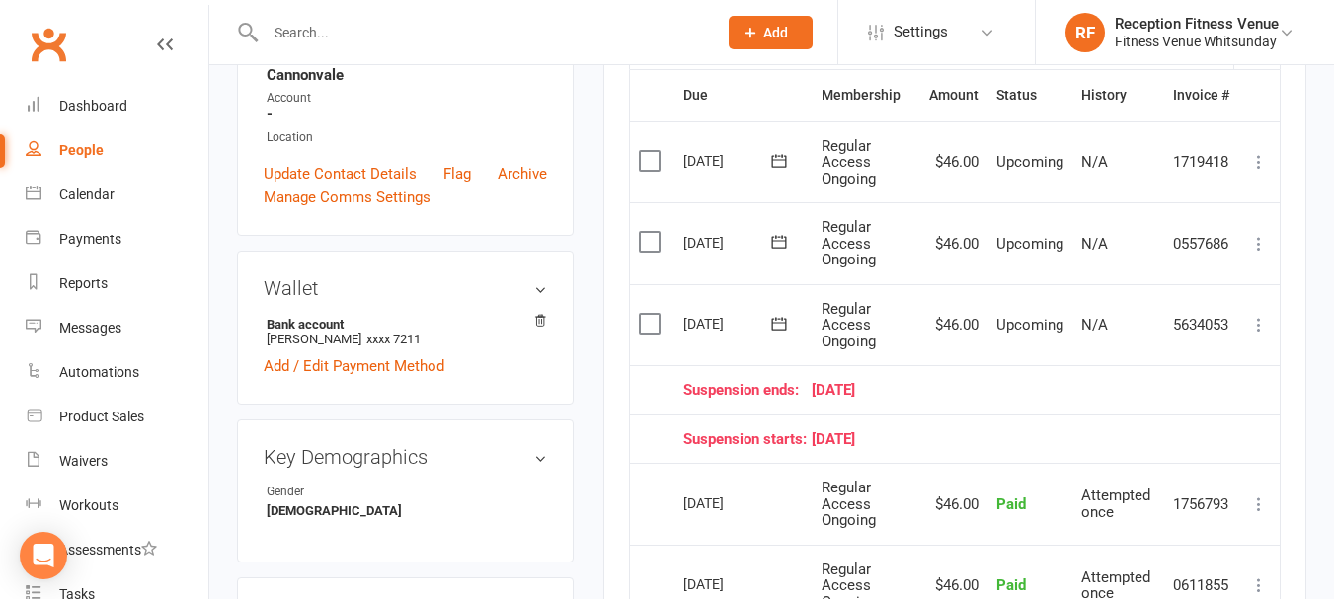
scroll to position [592, 0]
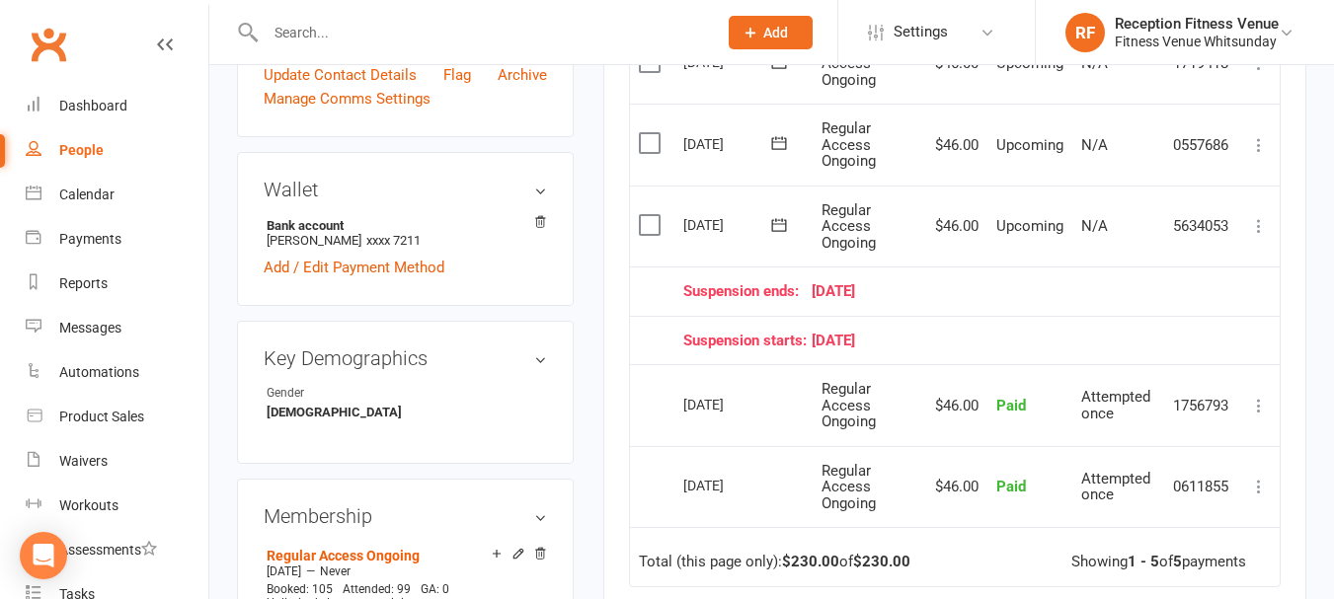
click at [1260, 228] on icon at bounding box center [1259, 226] width 20 height 20
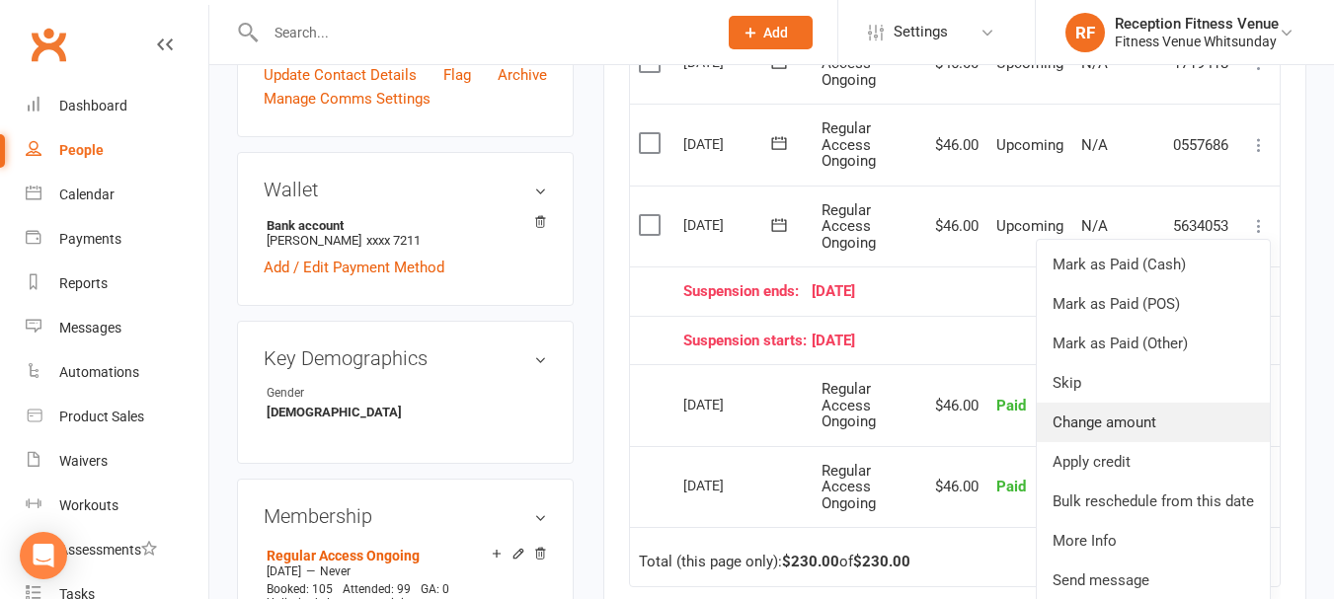
click at [1156, 426] on link "Change amount" at bounding box center [1153, 422] width 233 height 39
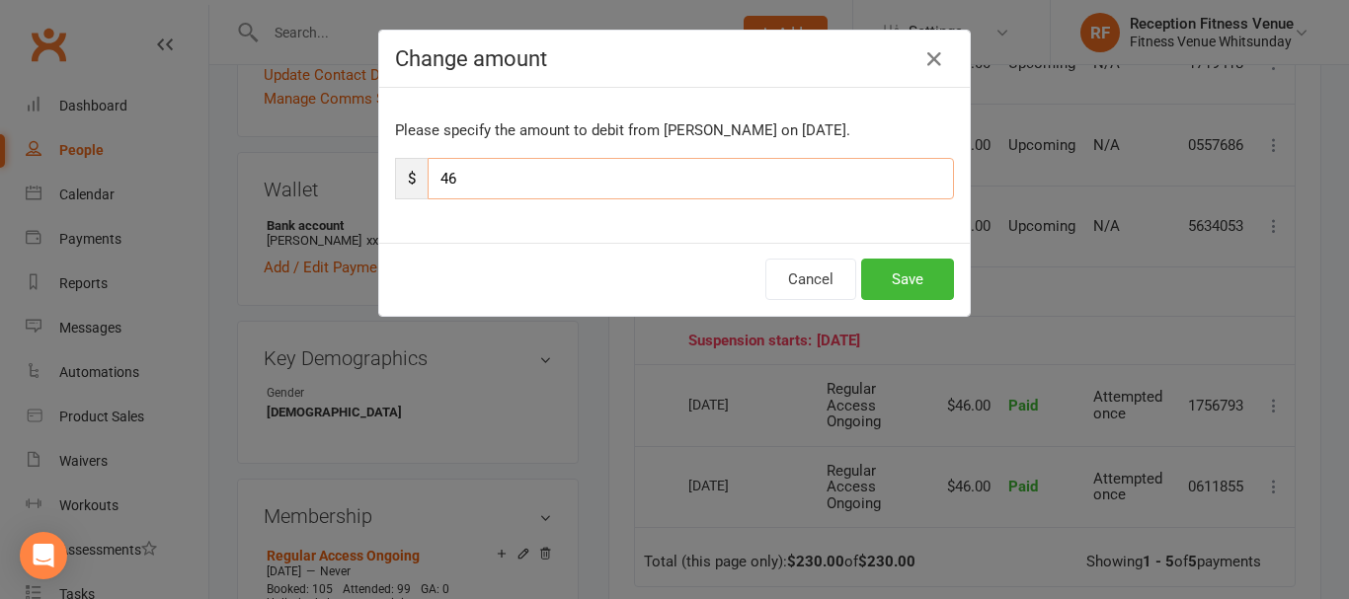
click at [598, 177] on input "46" at bounding box center [691, 178] width 526 height 41
type input "4"
type input "23"
click at [907, 273] on button "Save" at bounding box center [907, 279] width 93 height 41
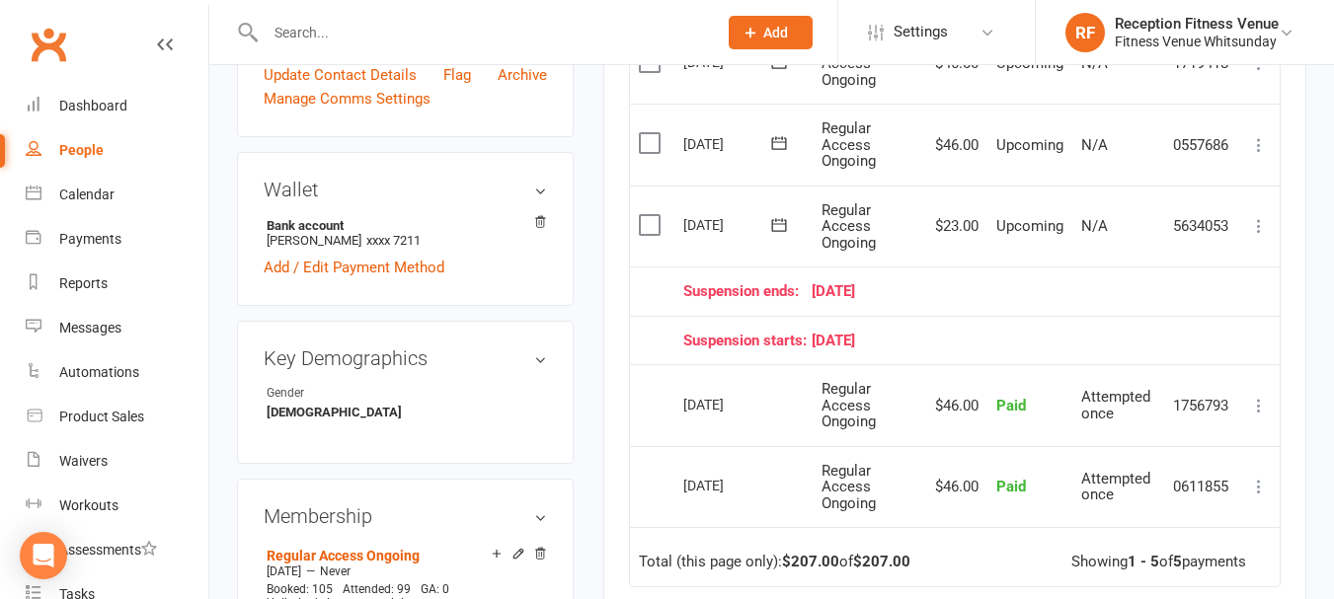
click at [663, 397] on td "Select this" at bounding box center [652, 405] width 44 height 82
click at [111, 194] on div "Calendar" at bounding box center [86, 195] width 55 height 16
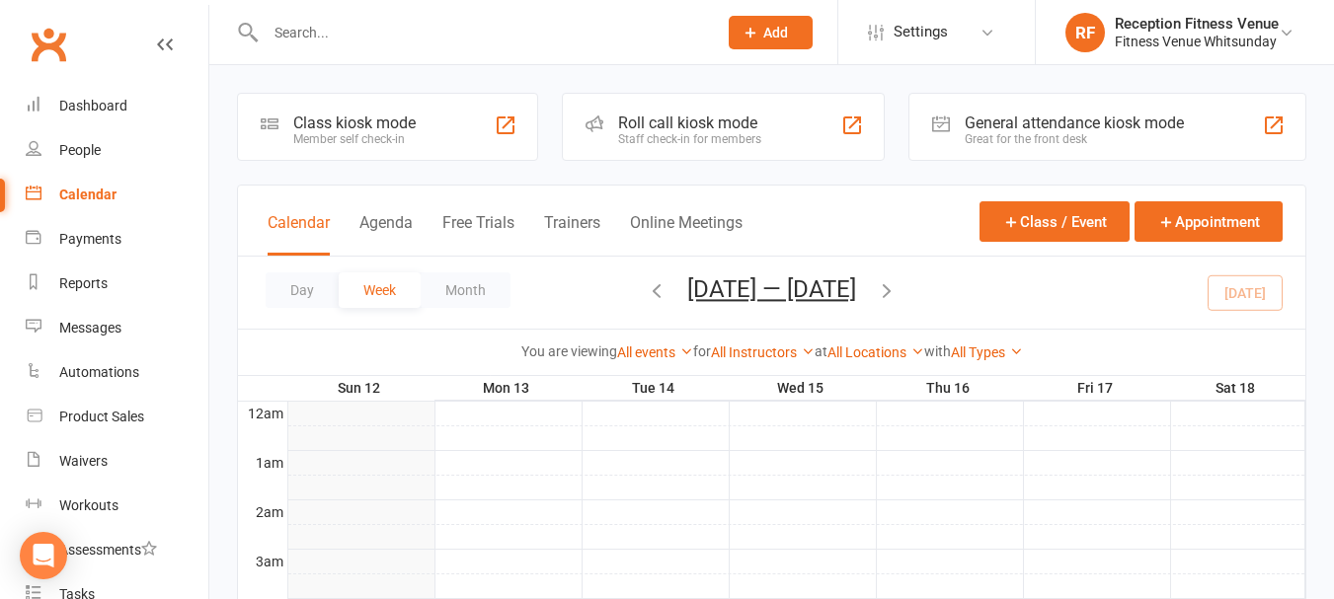
click at [1128, 136] on div "Great for the front desk" at bounding box center [1074, 139] width 219 height 14
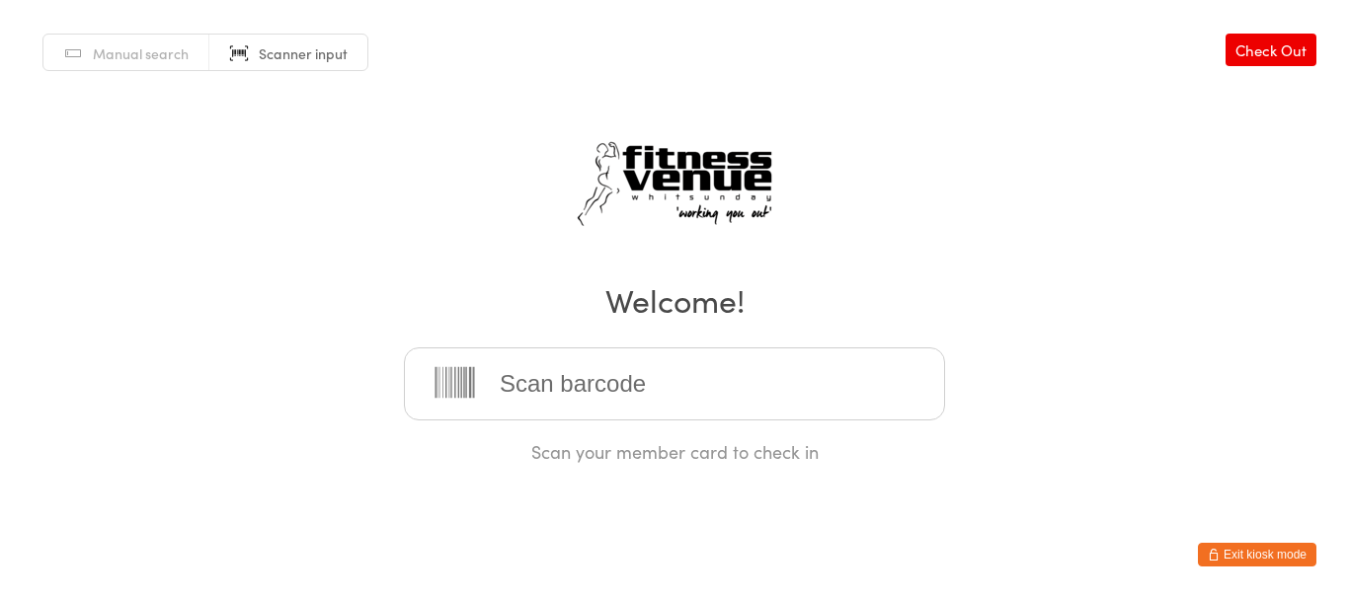
click at [1289, 554] on button "Exit kiosk mode" at bounding box center [1257, 555] width 118 height 24
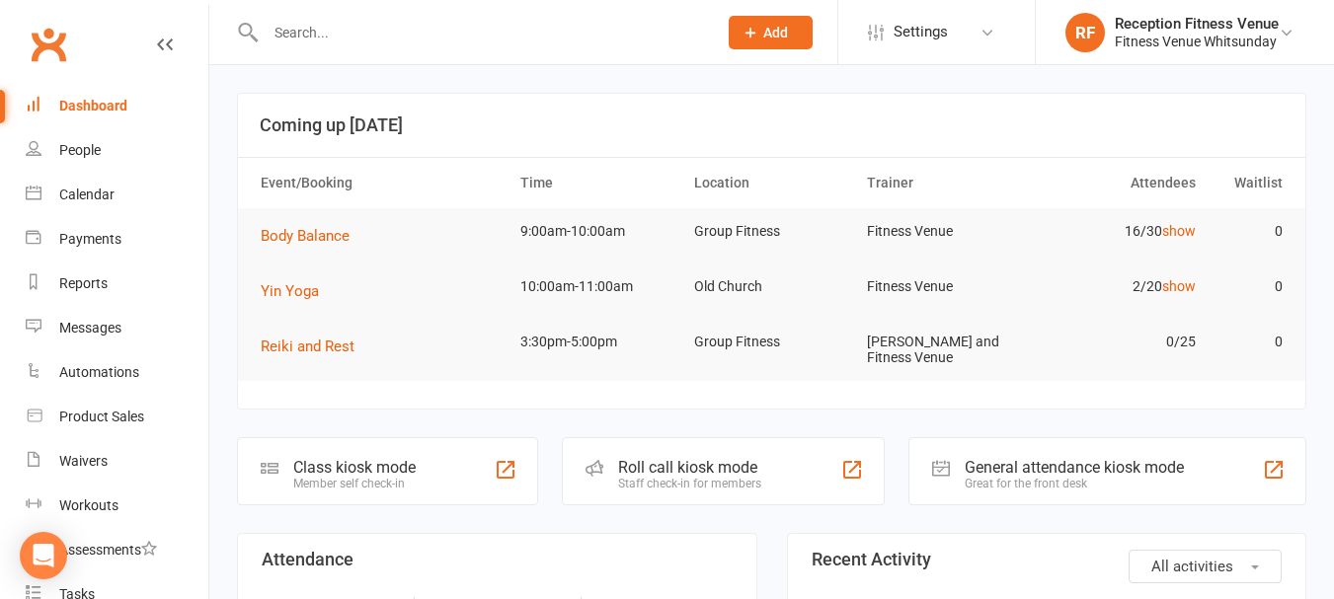
click at [412, 39] on input "text" at bounding box center [481, 33] width 443 height 28
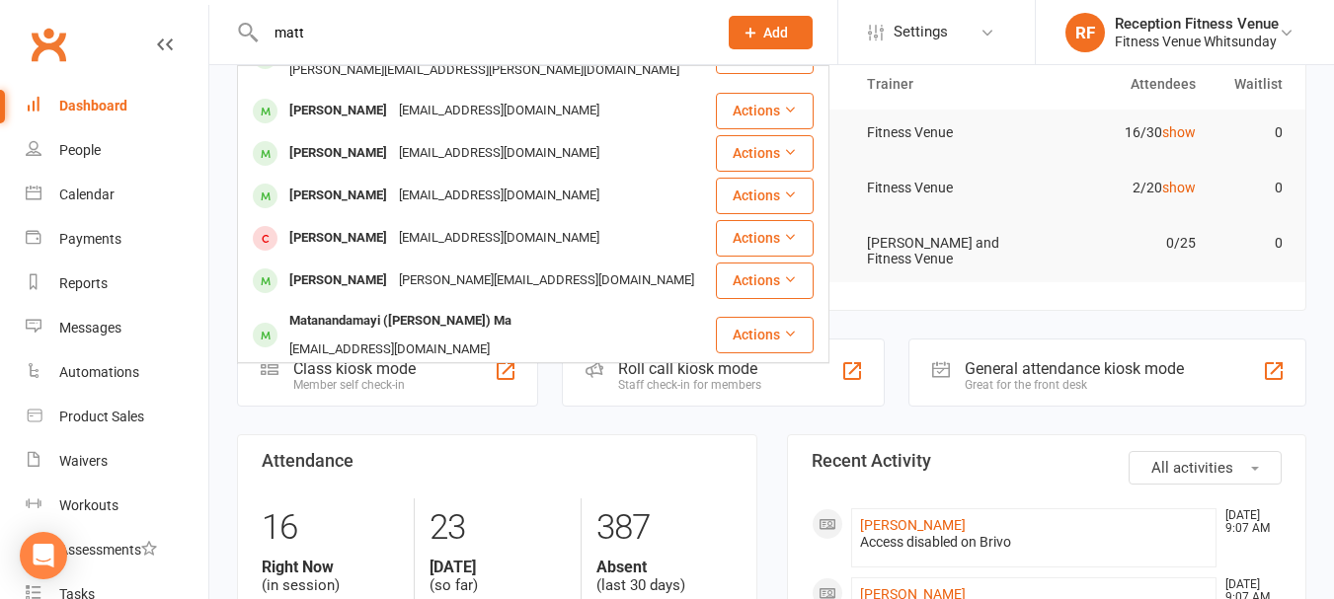
scroll to position [197, 0]
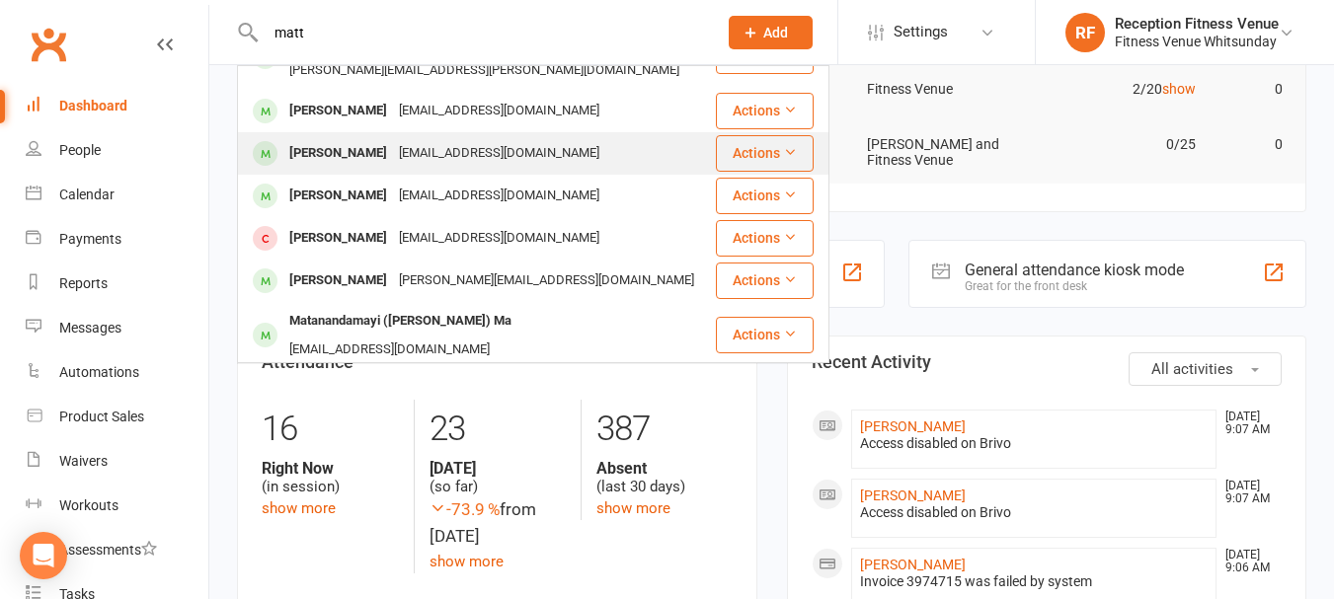
type input "matt"
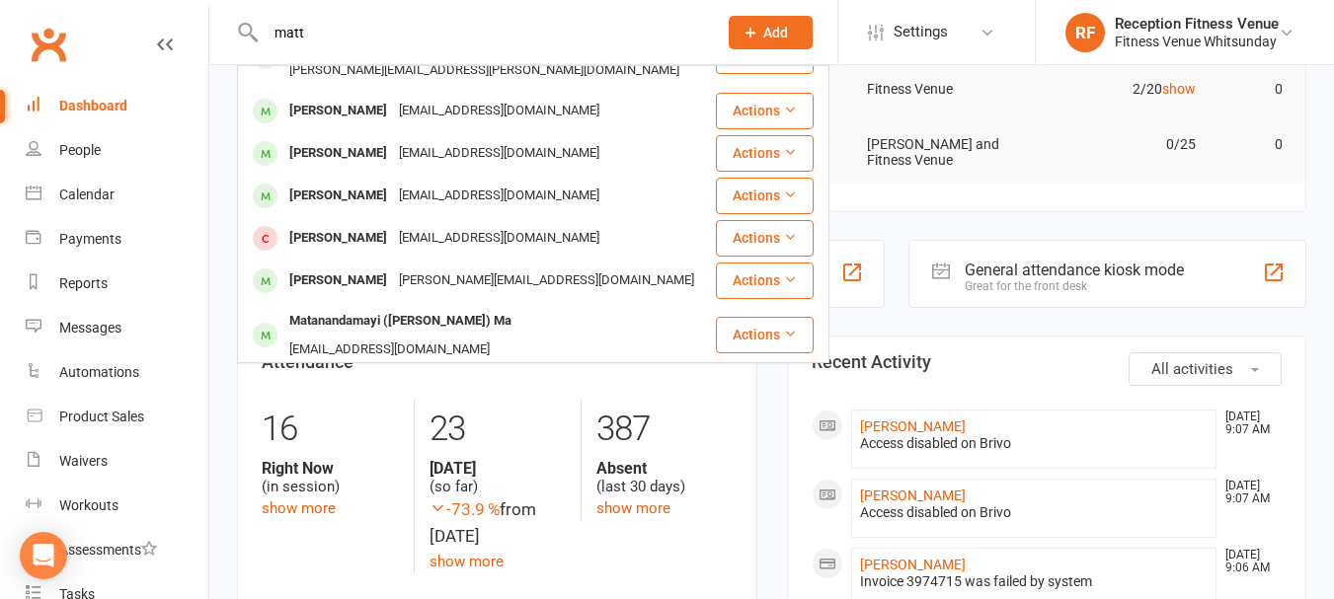
click at [714, 472] on strong "Absent" at bounding box center [664, 468] width 136 height 19
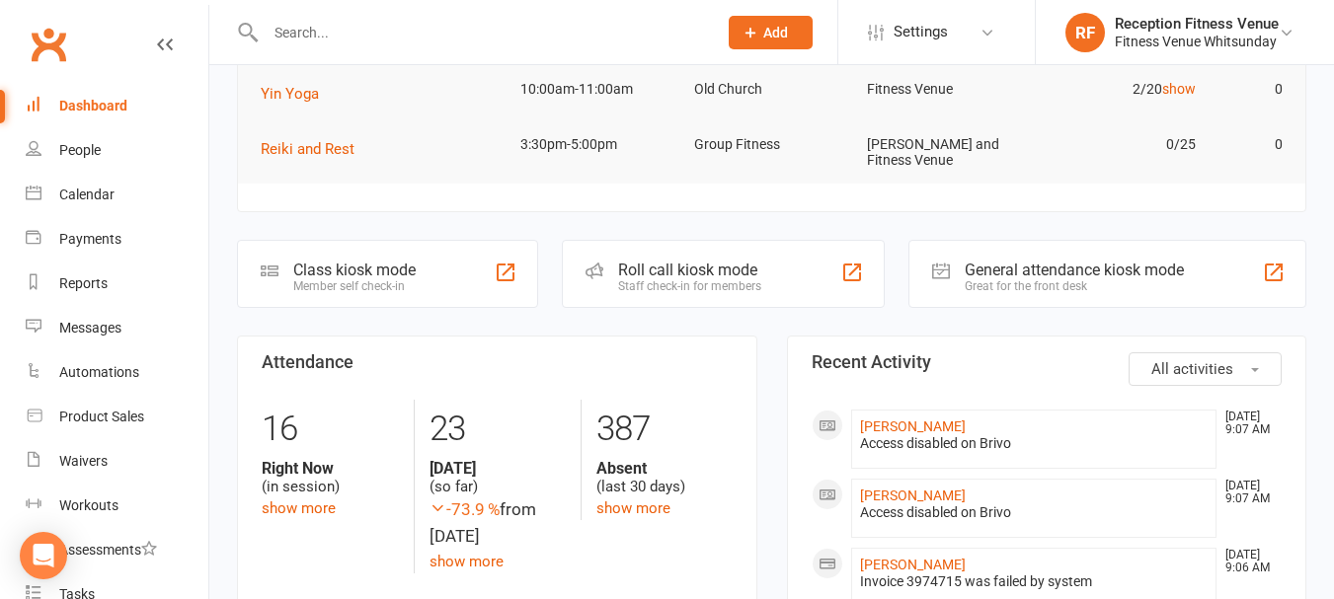
click at [325, 30] on input "text" at bounding box center [481, 33] width 443 height 28
type input "e"
click at [375, 282] on div "Member self check-in" at bounding box center [354, 286] width 122 height 14
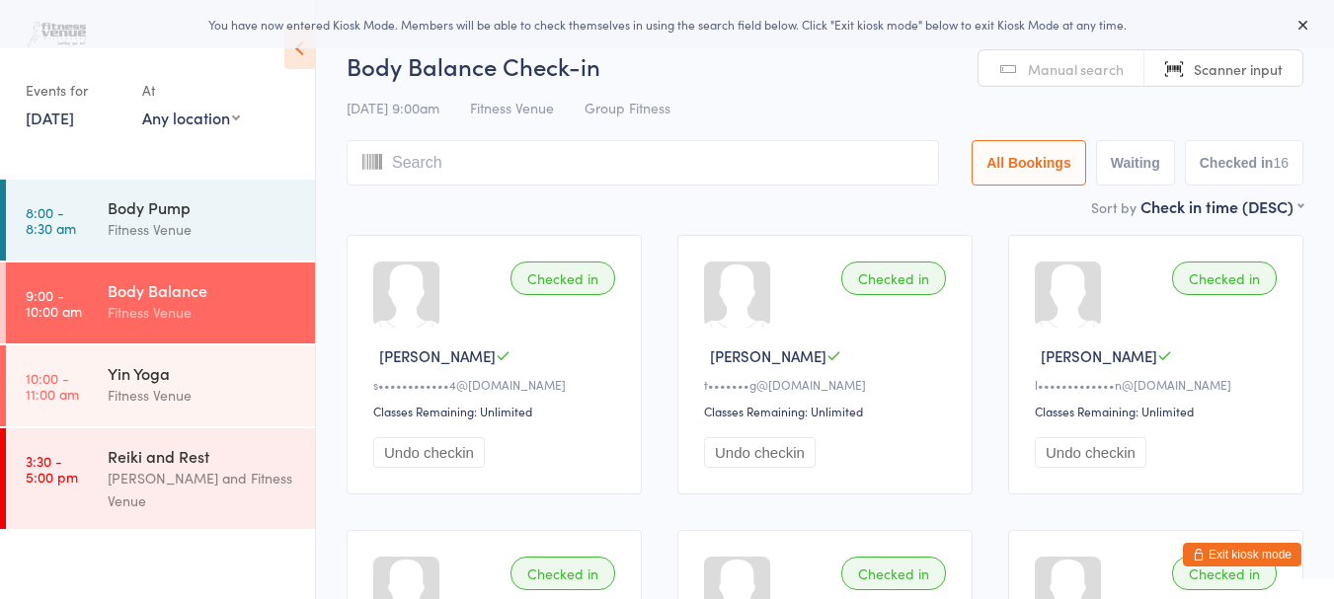
click at [74, 116] on link "12 Oct, 2025" at bounding box center [50, 118] width 48 height 22
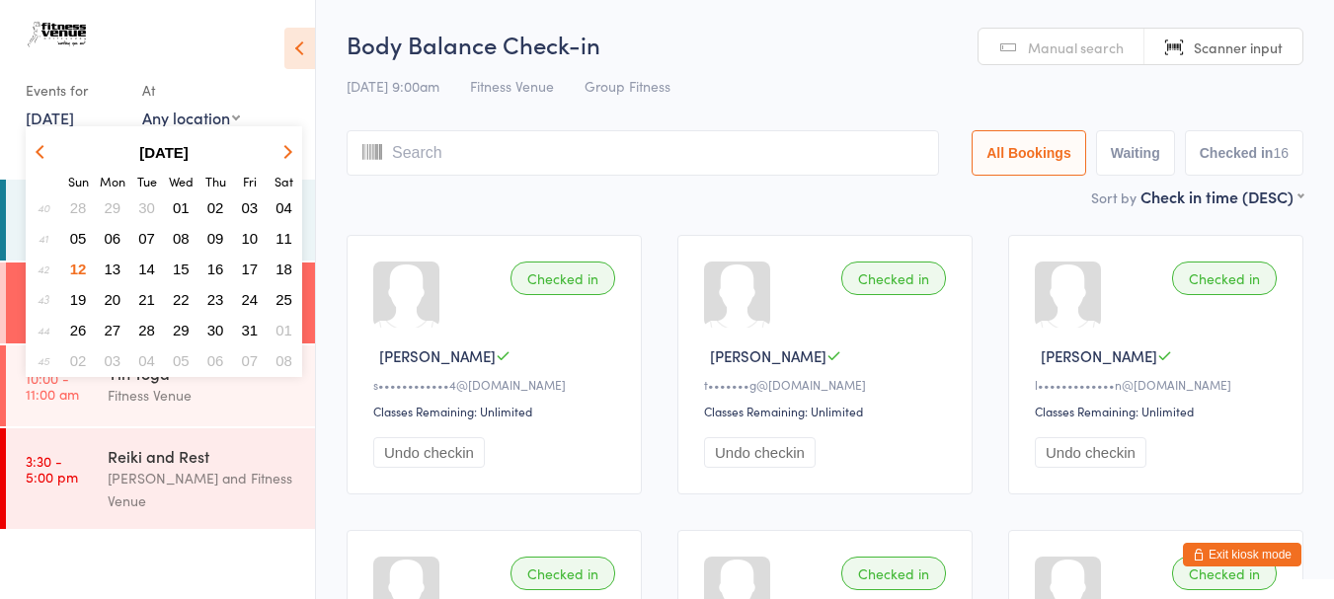
click at [39, 144] on button "button" at bounding box center [44, 152] width 30 height 27
click at [107, 206] on span "01" at bounding box center [113, 207] width 17 height 17
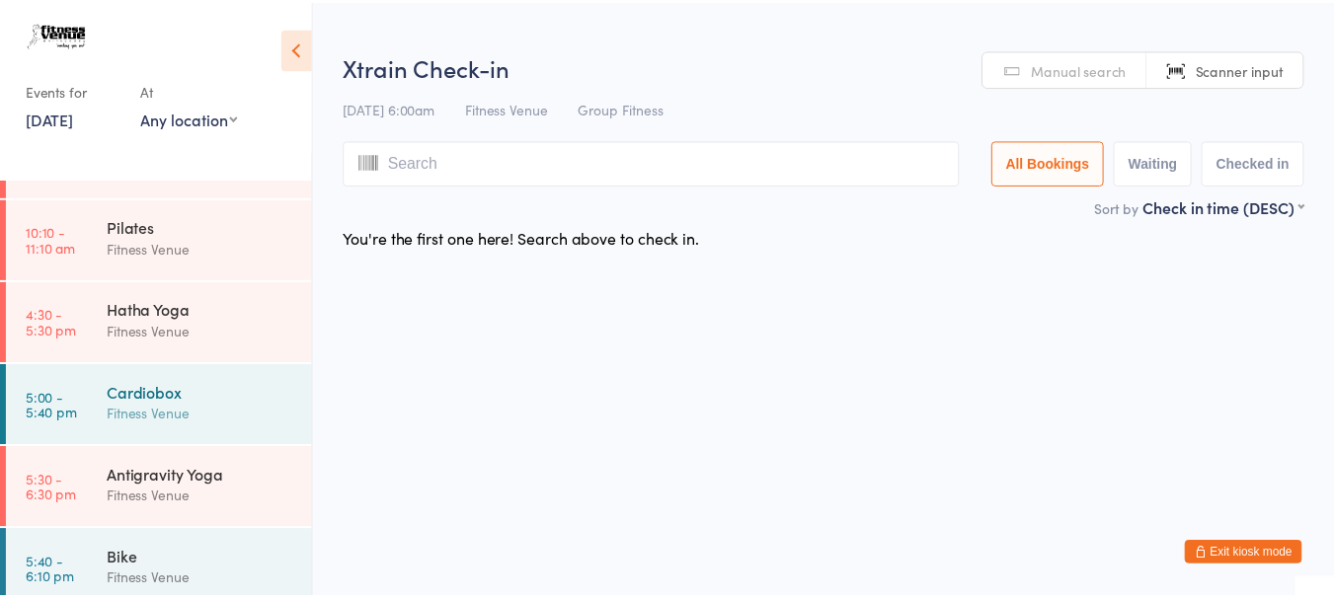
scroll to position [493, 0]
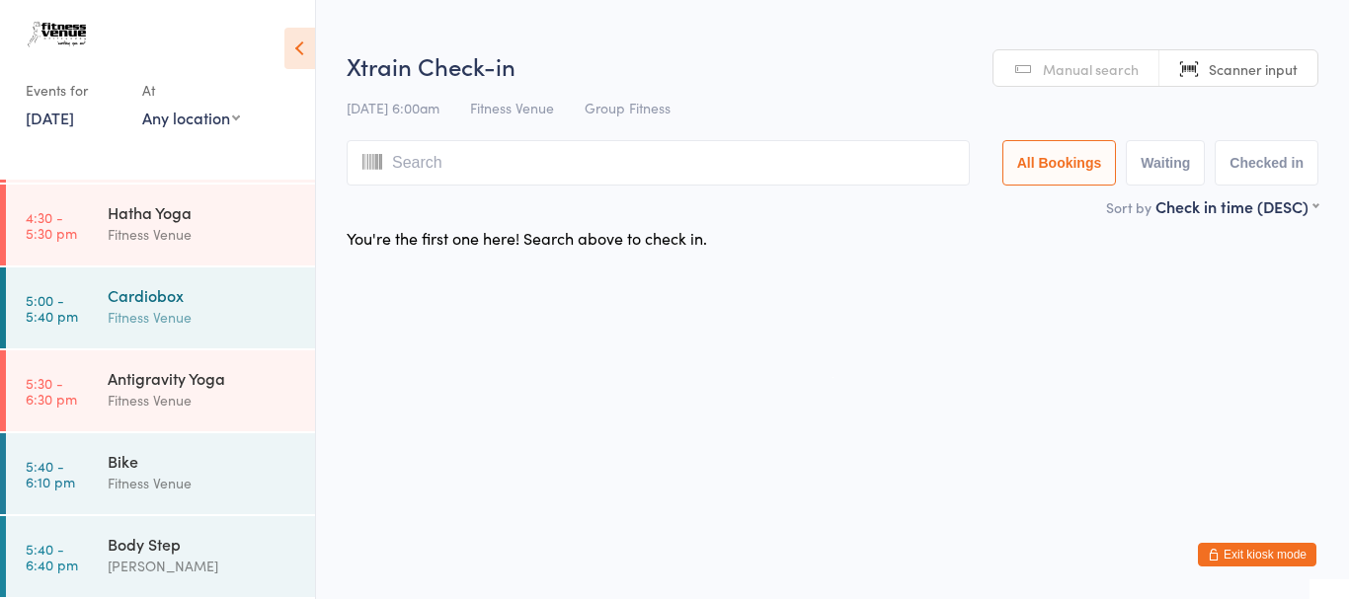
click at [182, 318] on div "Fitness Venue" at bounding box center [203, 317] width 191 height 23
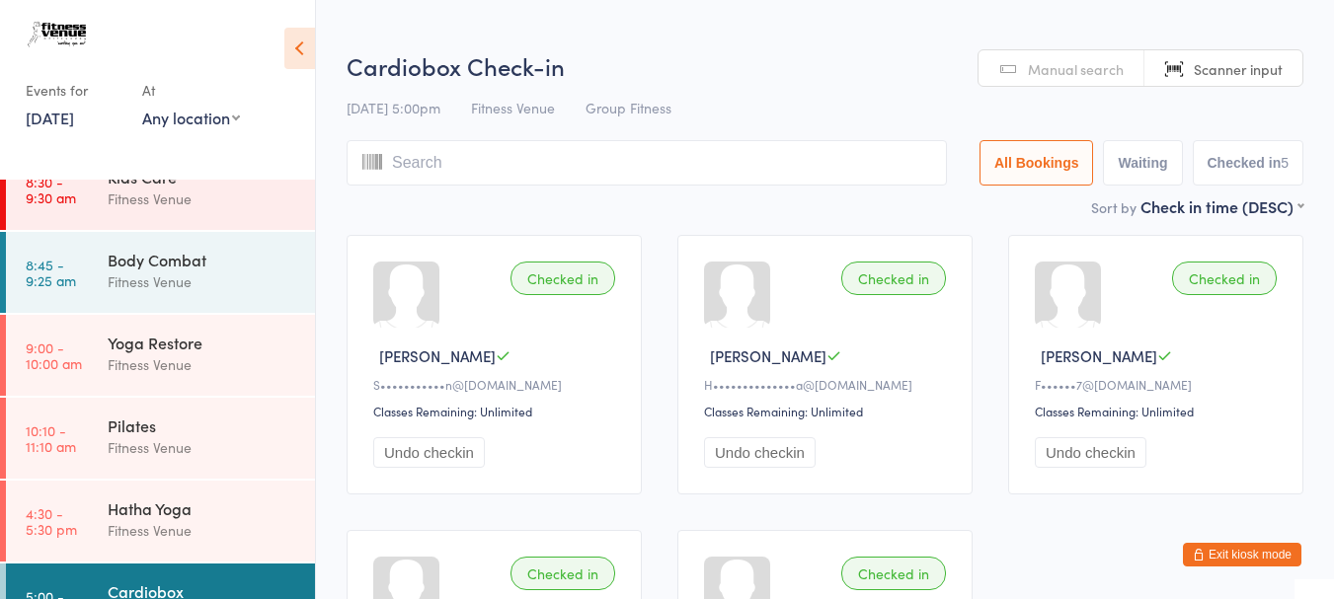
click at [74, 116] on link "1 Sep, 2025" at bounding box center [50, 118] width 48 height 22
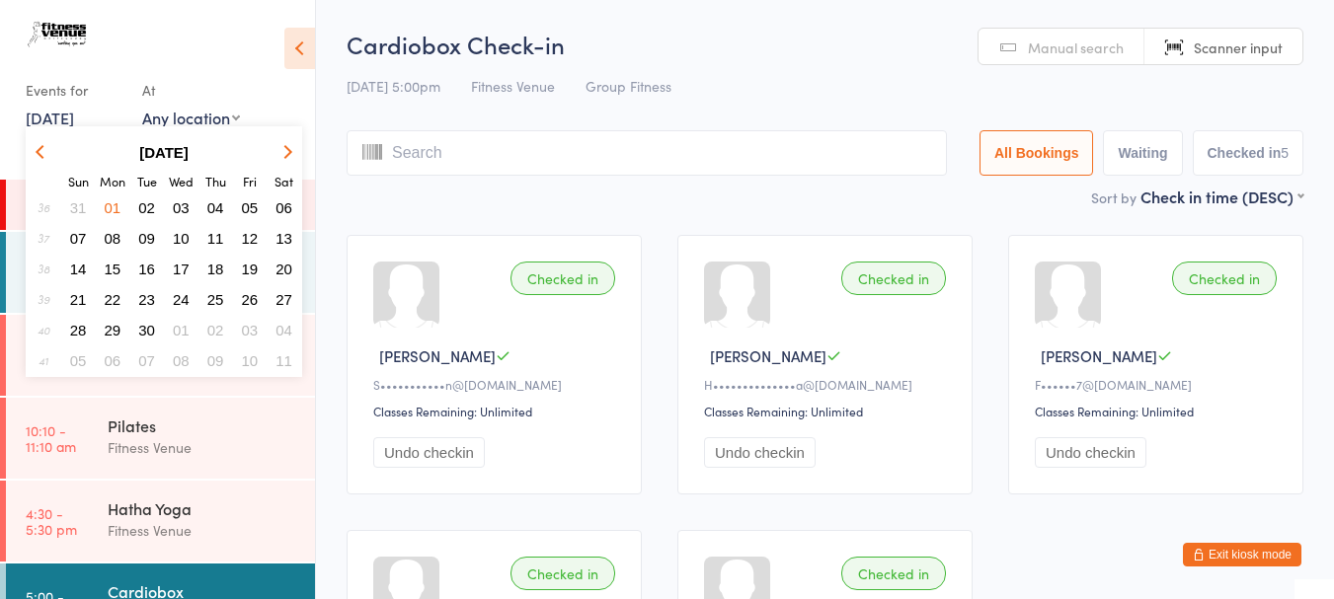
click at [38, 149] on icon "button" at bounding box center [43, 152] width 14 height 14
click at [117, 336] on span "25" at bounding box center [113, 330] width 17 height 17
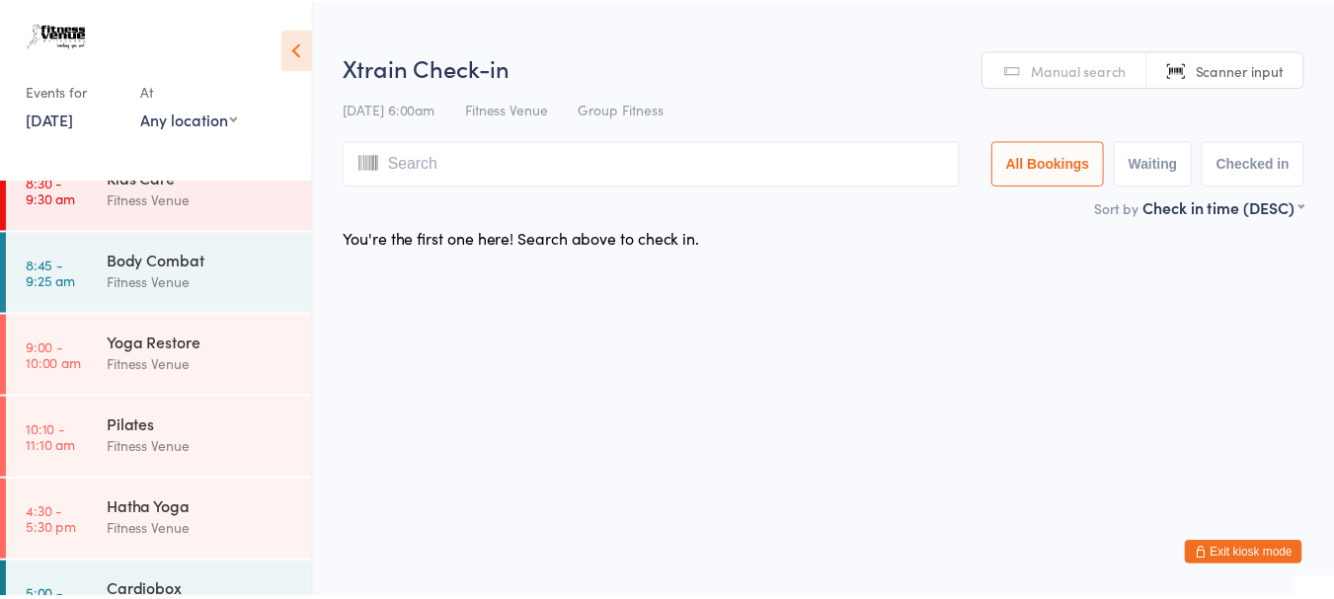
scroll to position [594, 0]
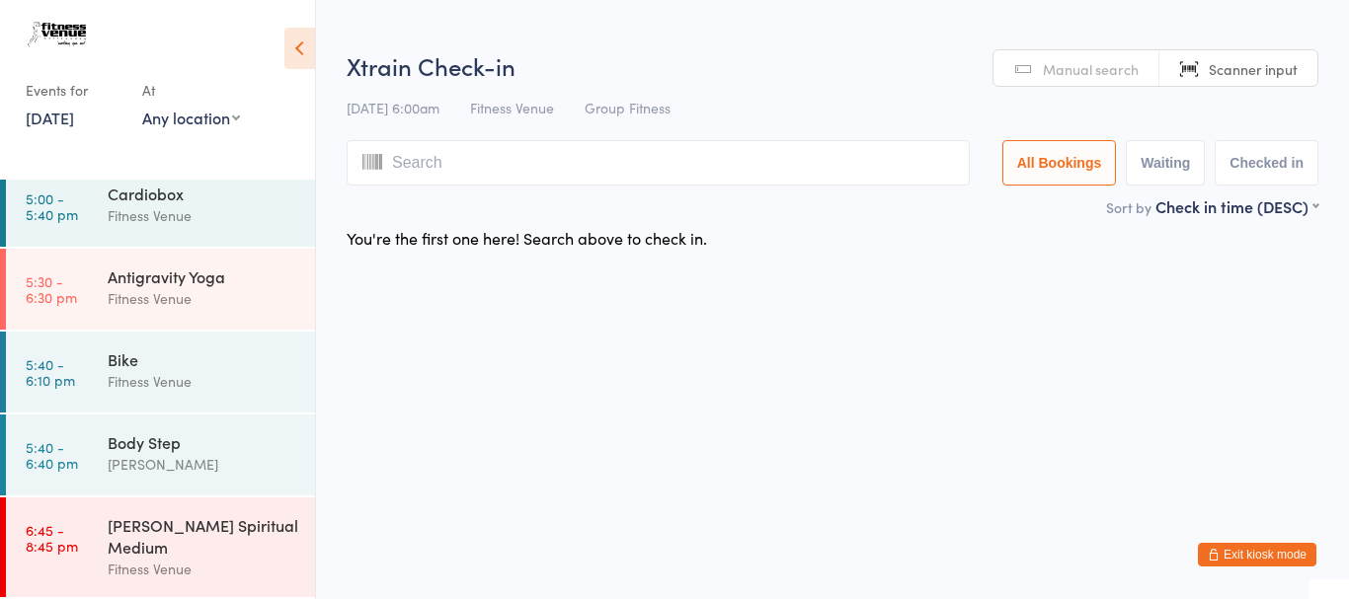
click at [146, 174] on aside "Events for 25 Aug, 2025 D Aug, YYYY August 2025 Sun Mon Tue Wed Thu Fri Sat 31 …" at bounding box center [158, 299] width 316 height 599
click at [135, 226] on div "Fitness Venue" at bounding box center [203, 215] width 191 height 23
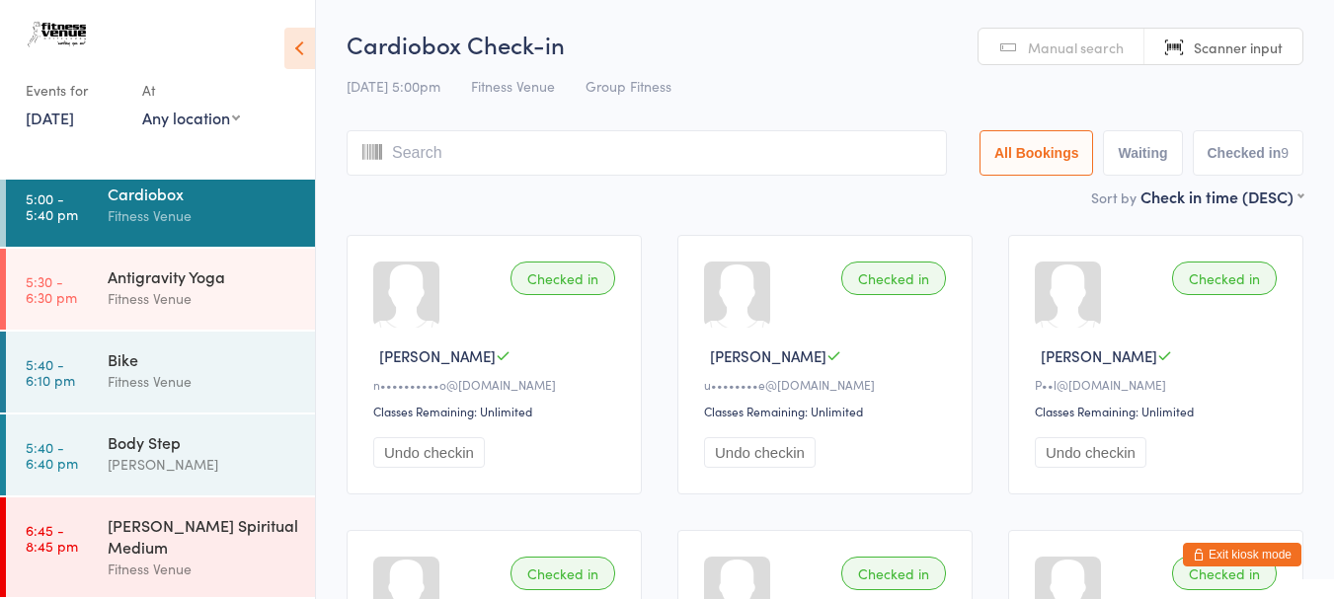
click at [1228, 552] on button "Exit kiosk mode" at bounding box center [1242, 555] width 118 height 24
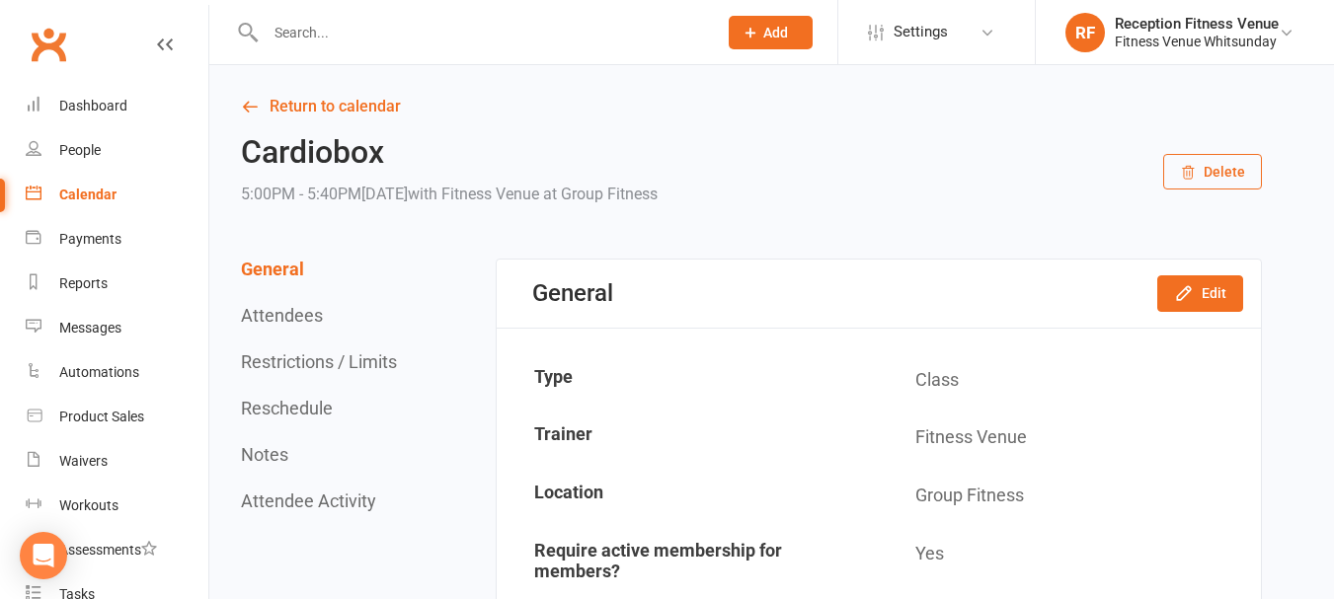
click at [365, 32] on input "text" at bounding box center [481, 33] width 443 height 28
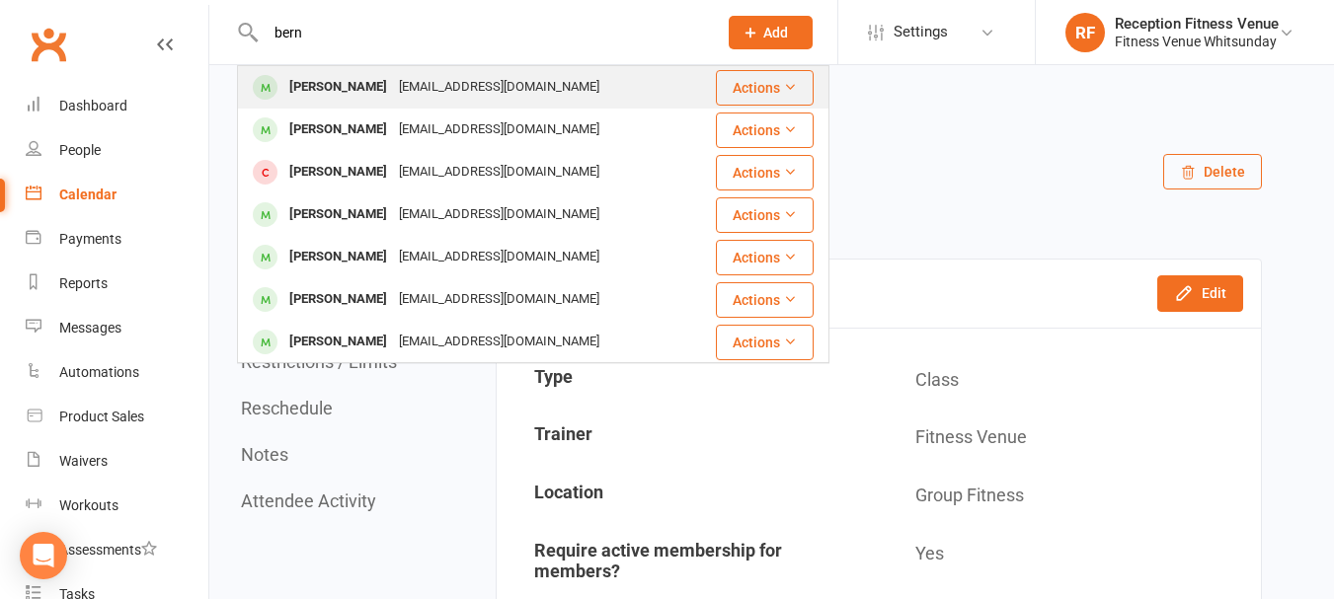
type input "bern"
click at [352, 75] on div "[PERSON_NAME]" at bounding box center [338, 87] width 110 height 29
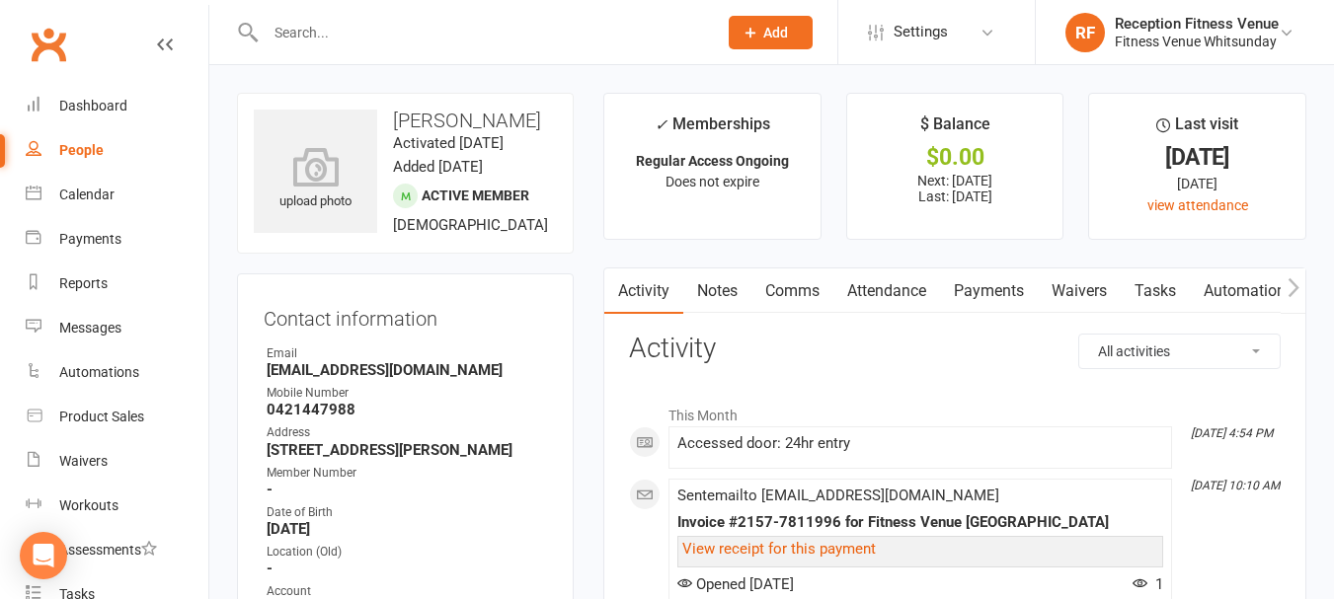
scroll to position [197, 0]
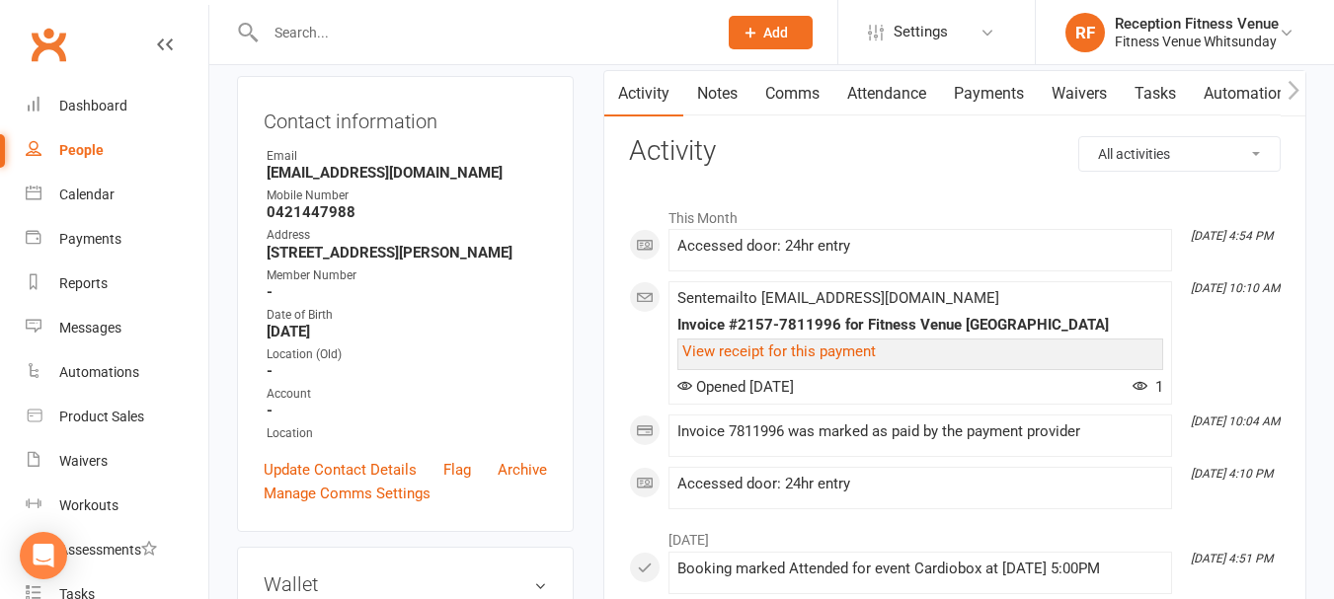
drag, startPoint x: 267, startPoint y: 350, endPoint x: 435, endPoint y: 357, distance: 169.0
click at [316, 341] on strong "[DATE]" at bounding box center [407, 332] width 280 height 18
click at [455, 341] on strong "[DATE]" at bounding box center [407, 332] width 280 height 18
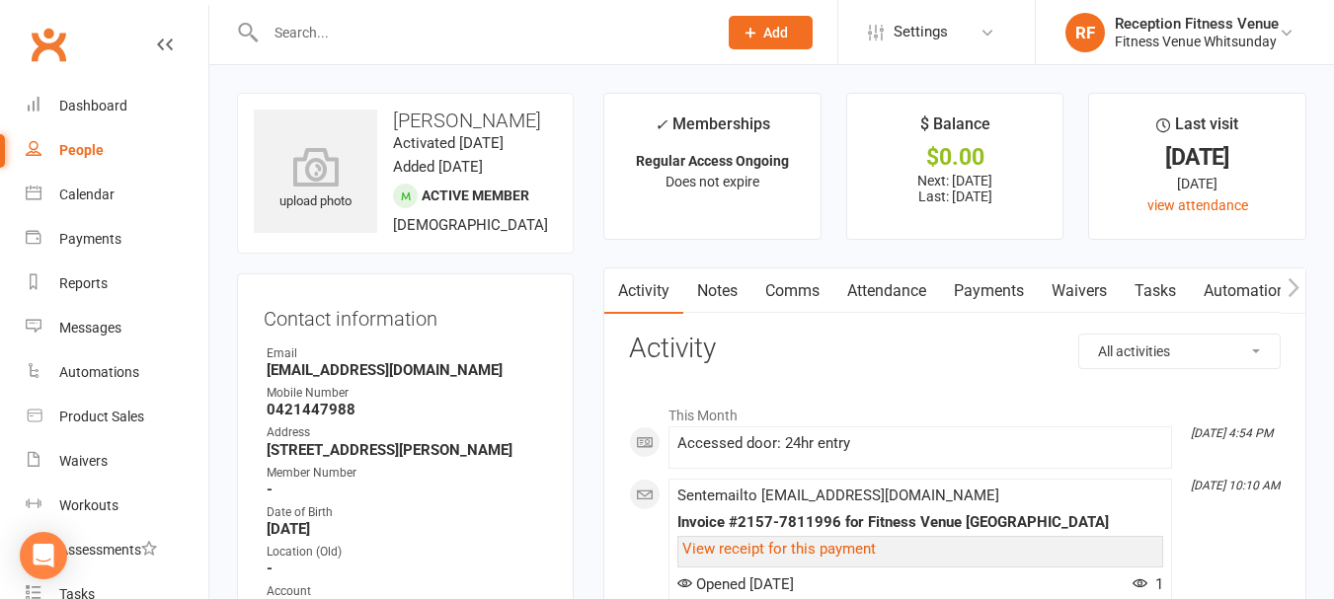
click at [364, 23] on input "text" at bounding box center [481, 33] width 443 height 28
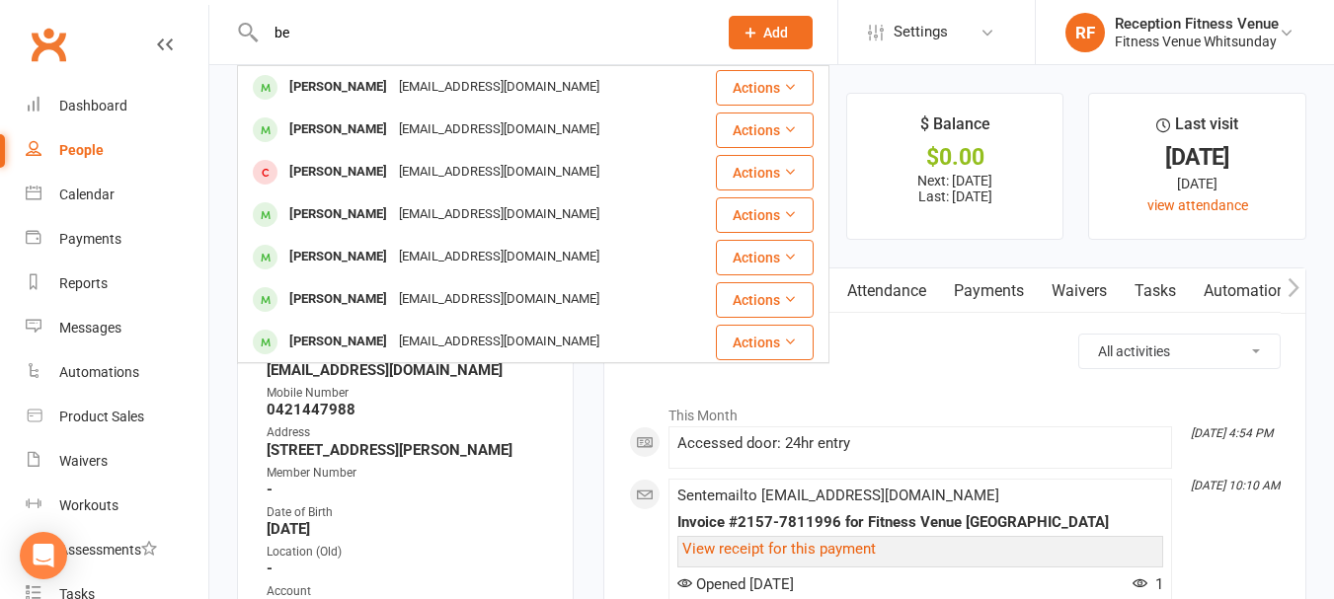
type input "b"
